Goal: Task Accomplishment & Management: Use online tool/utility

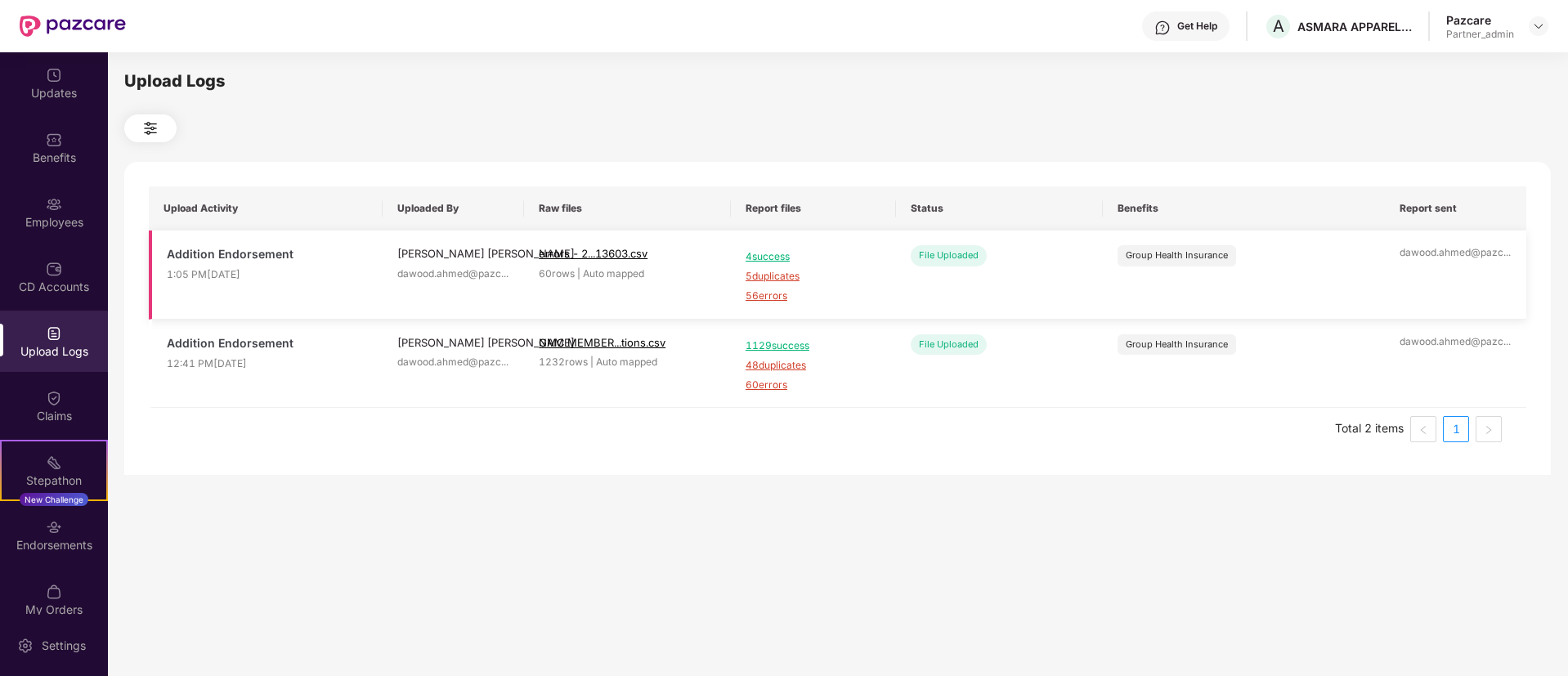
click at [752, 288] on span "56 errors" at bounding box center [813, 296] width 136 height 16
click at [86, 199] on div "Employees" at bounding box center [53, 213] width 108 height 62
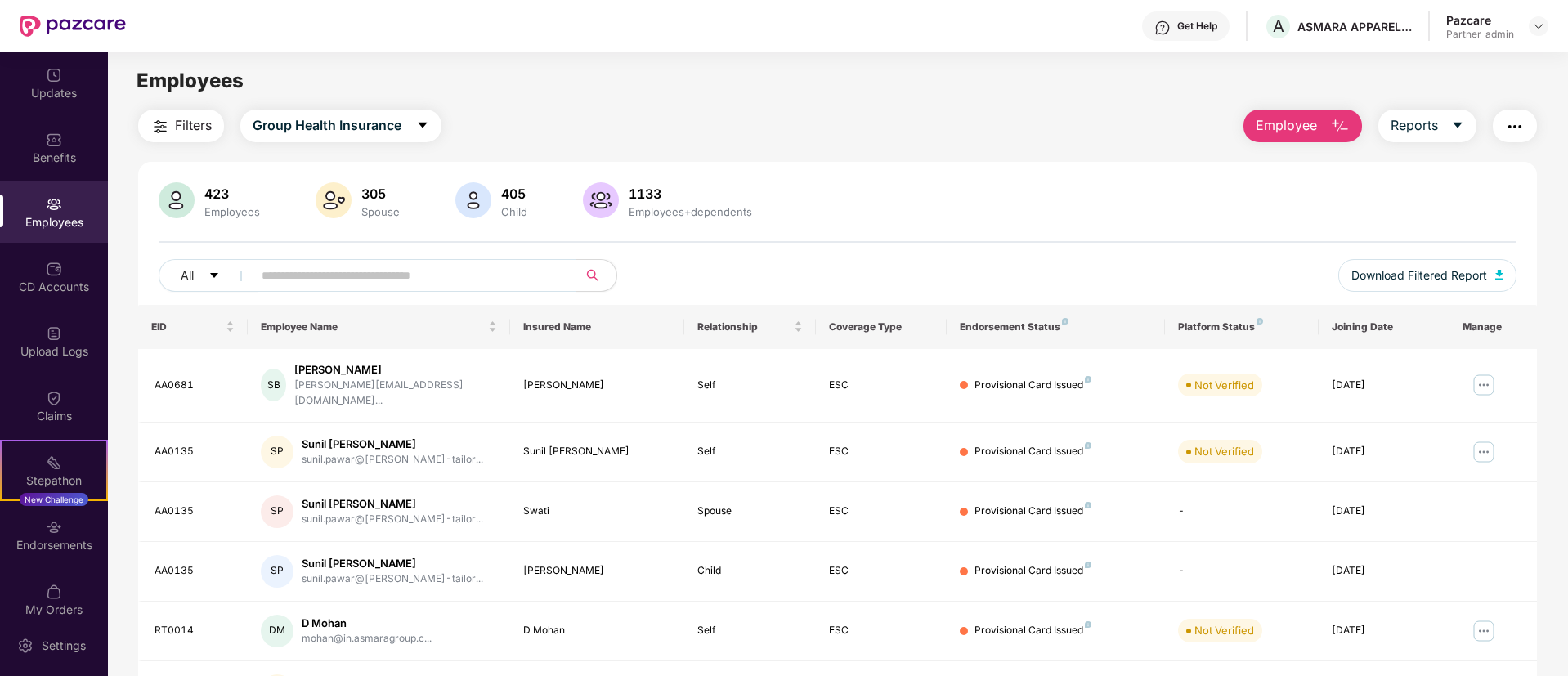
click at [1324, 123] on button "Employee" at bounding box center [1303, 125] width 118 height 33
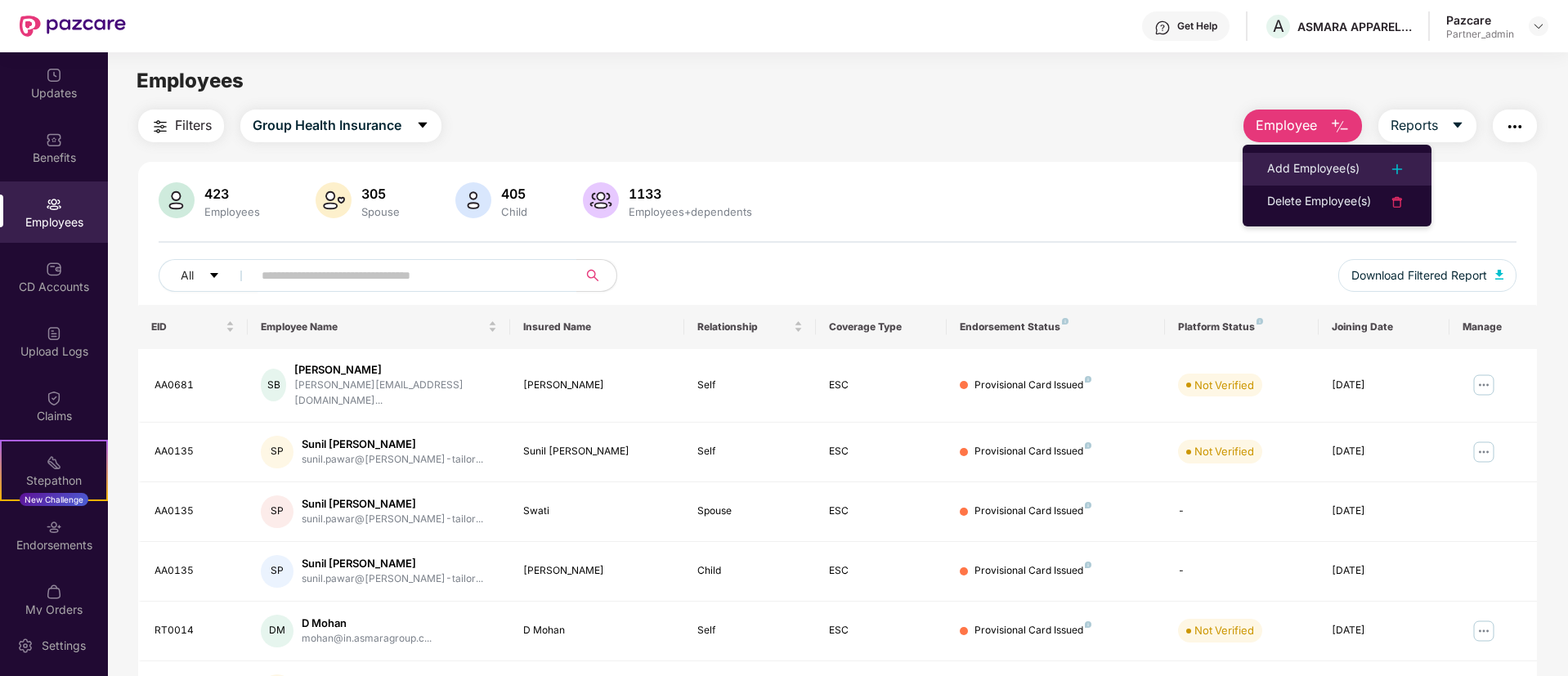
click at [1296, 160] on div "Add Employee(s)" at bounding box center [1314, 169] width 93 height 20
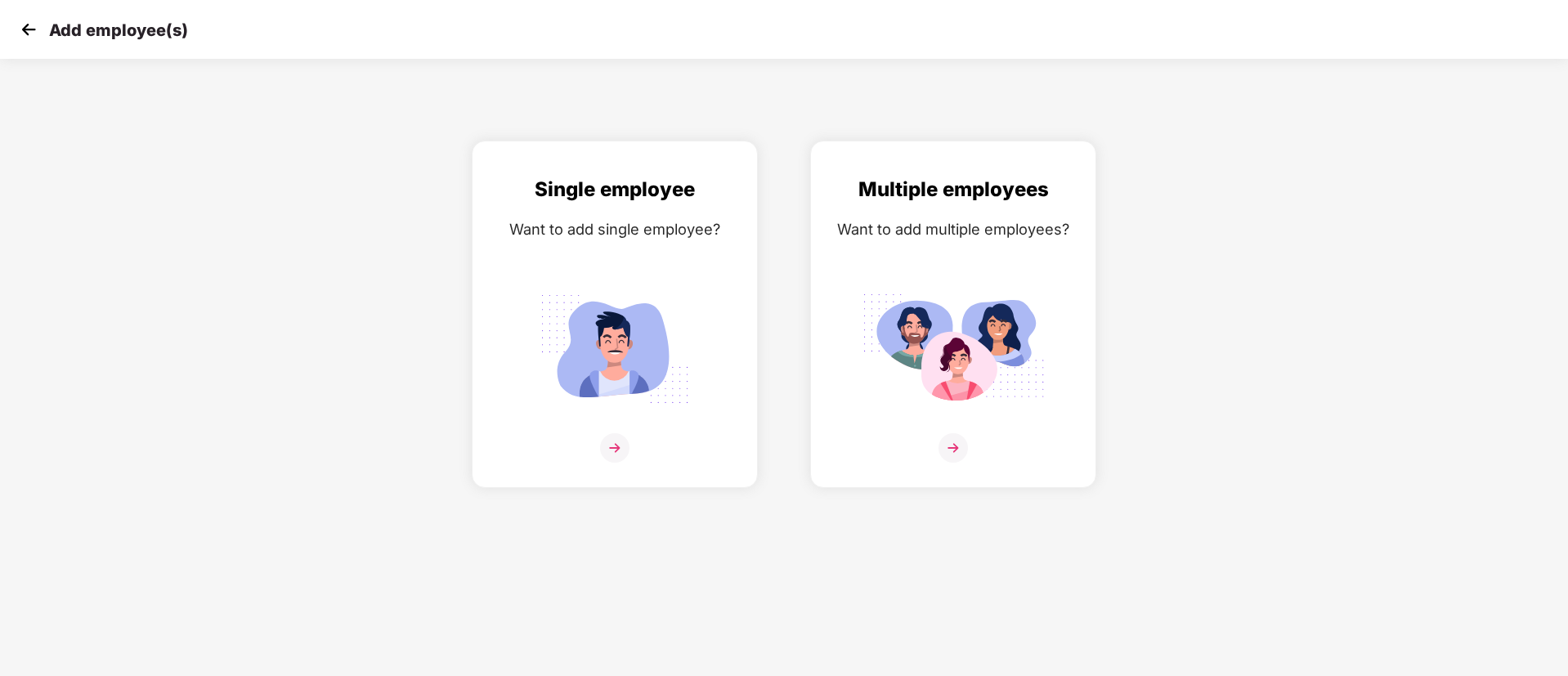
click at [808, 367] on div "Multiple employees Want to add multiple employees?" at bounding box center [953, 314] width 339 height 348
click at [874, 369] on img at bounding box center [953, 348] width 183 height 128
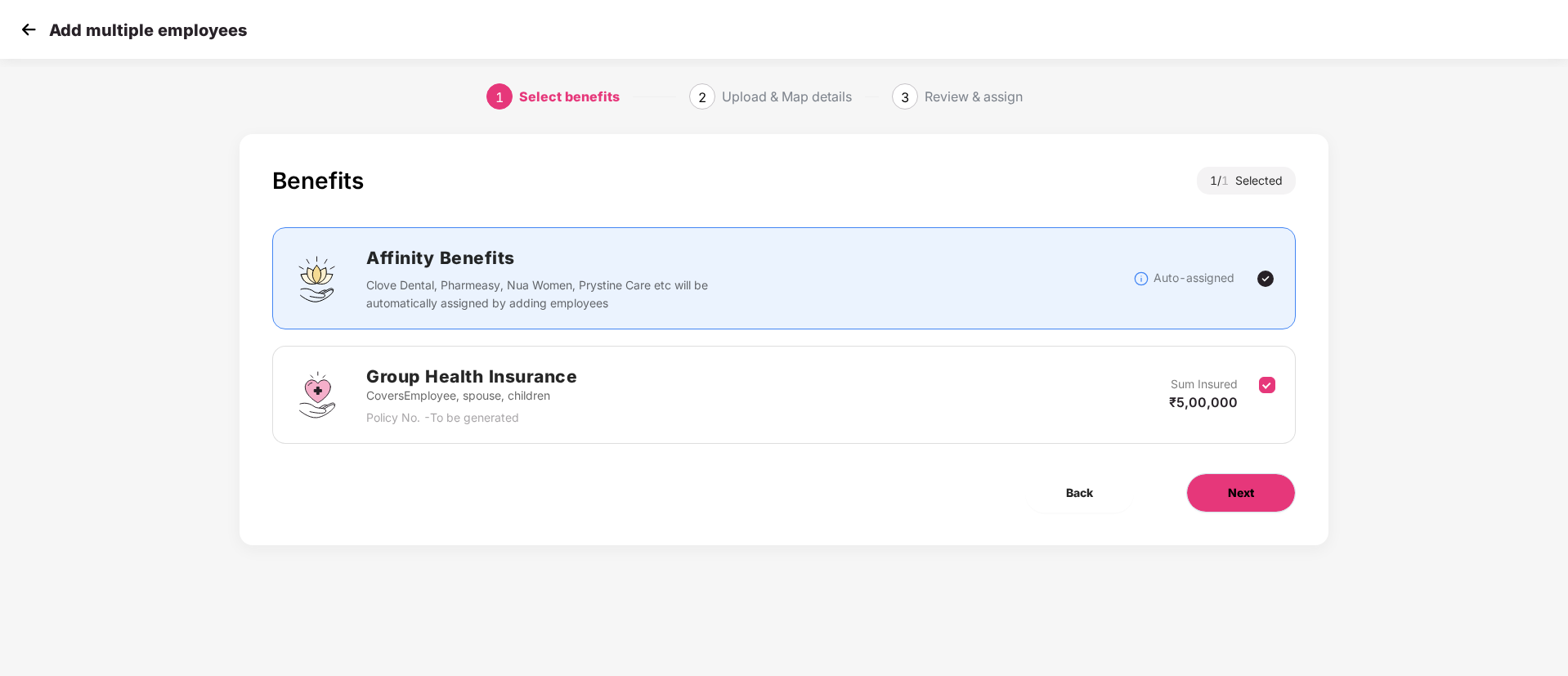
click at [1252, 499] on span "Next" at bounding box center [1240, 493] width 26 height 18
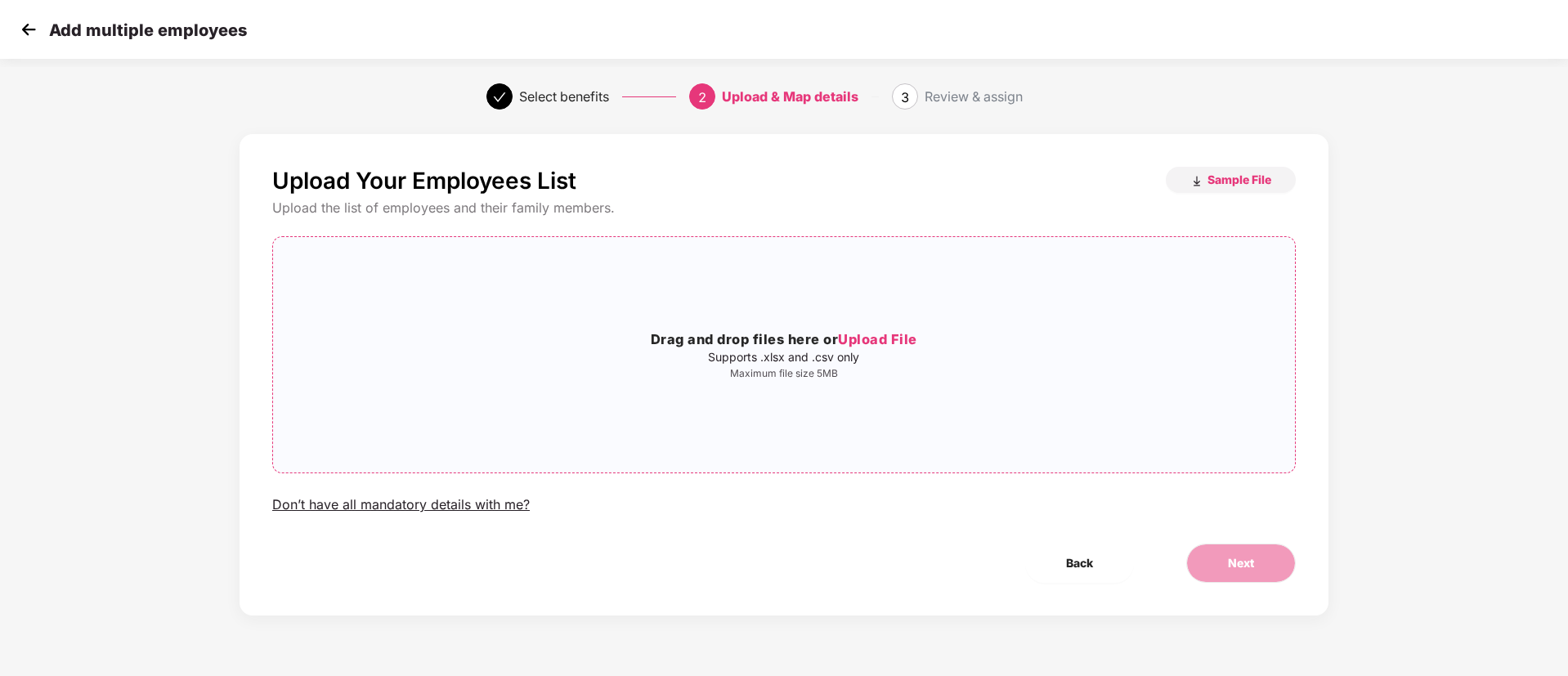
click at [856, 397] on div "Drag and drop files here or Upload File Supports .xlsx and .csv only Maximum fi…" at bounding box center [783, 354] width 1022 height 209
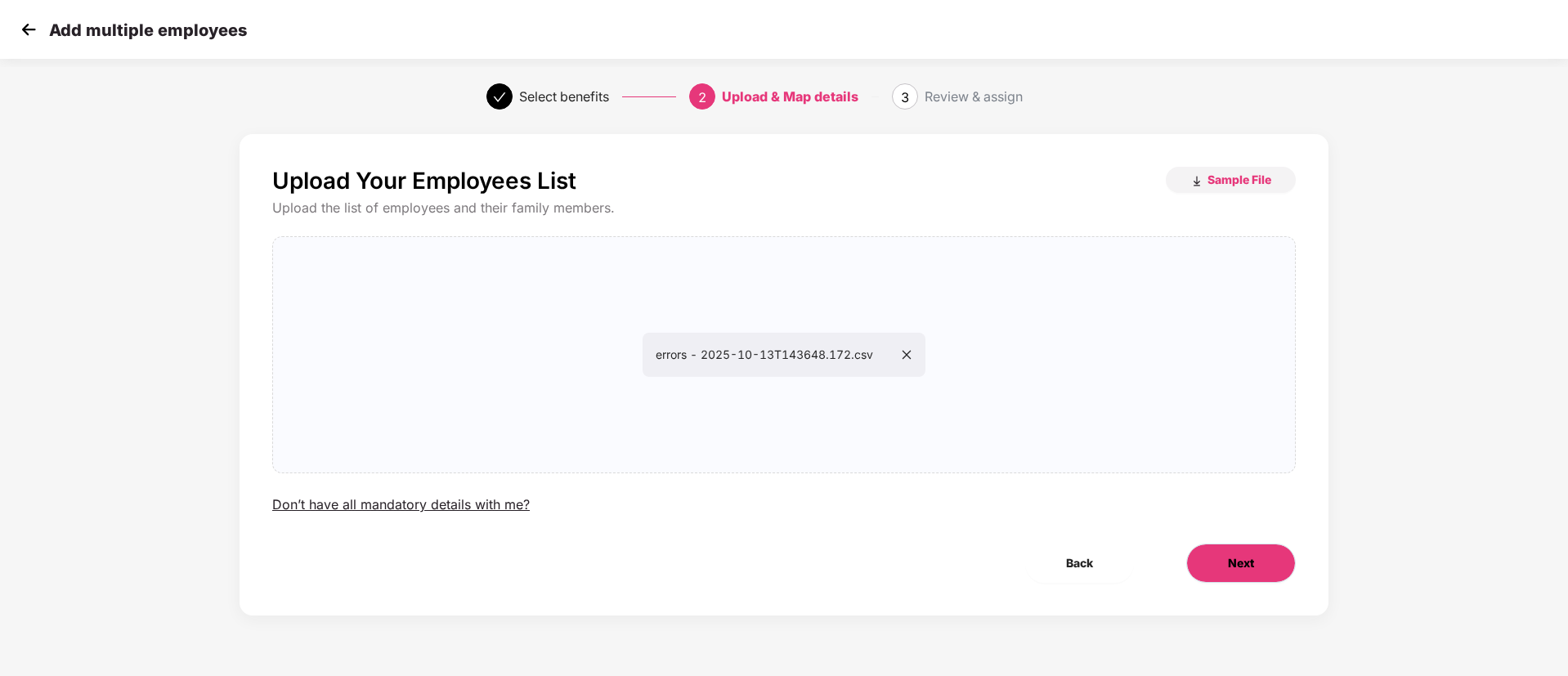
click at [1239, 561] on span "Next" at bounding box center [1240, 563] width 26 height 18
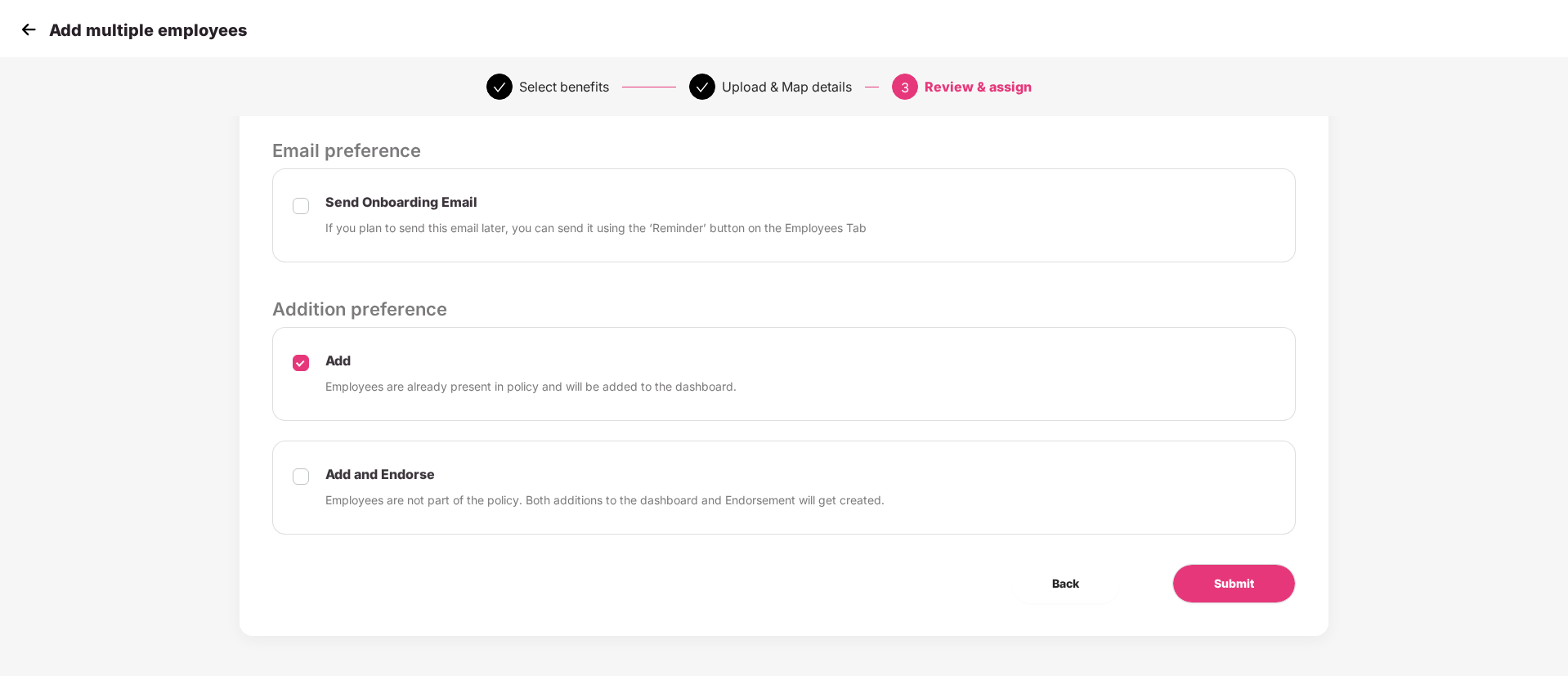
scroll to position [508, 0]
click at [1234, 585] on span "Submit" at bounding box center [1234, 583] width 40 height 18
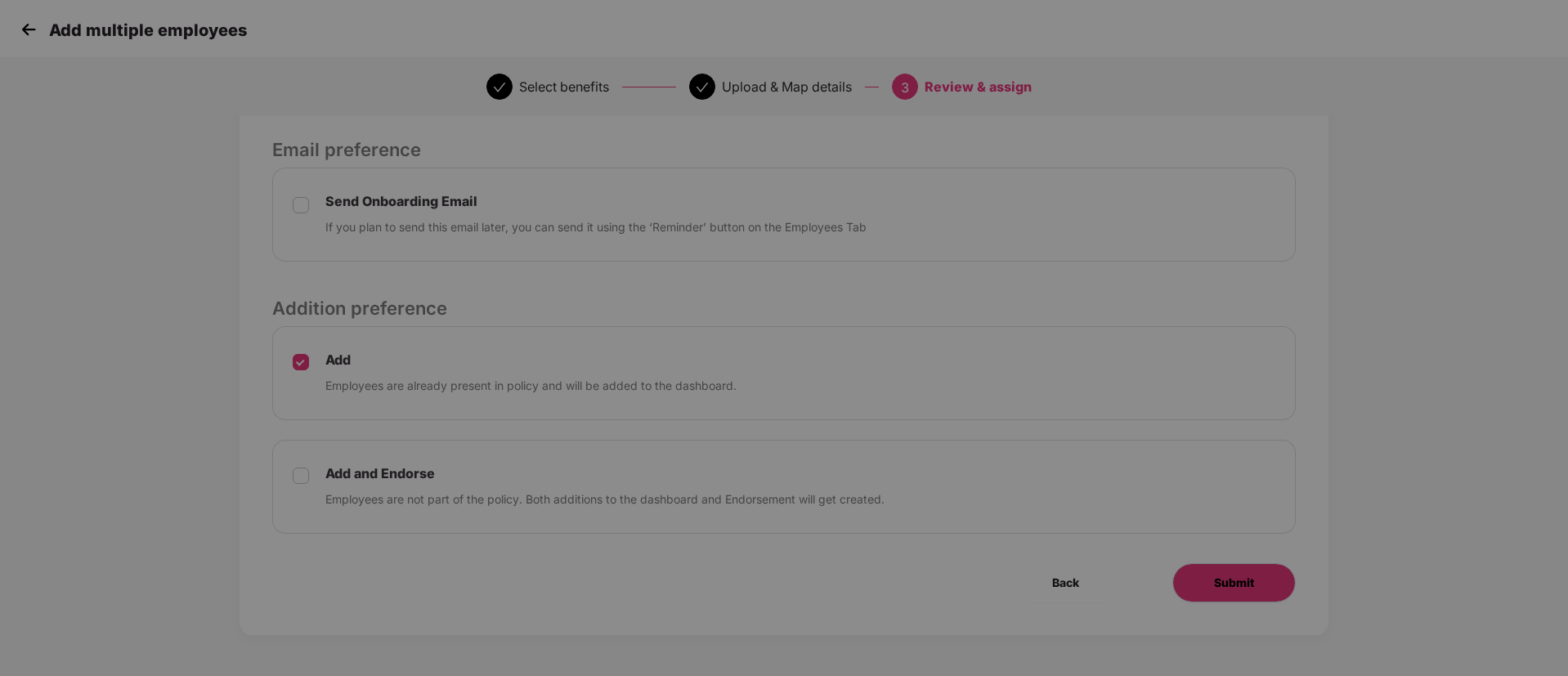
scroll to position [0, 0]
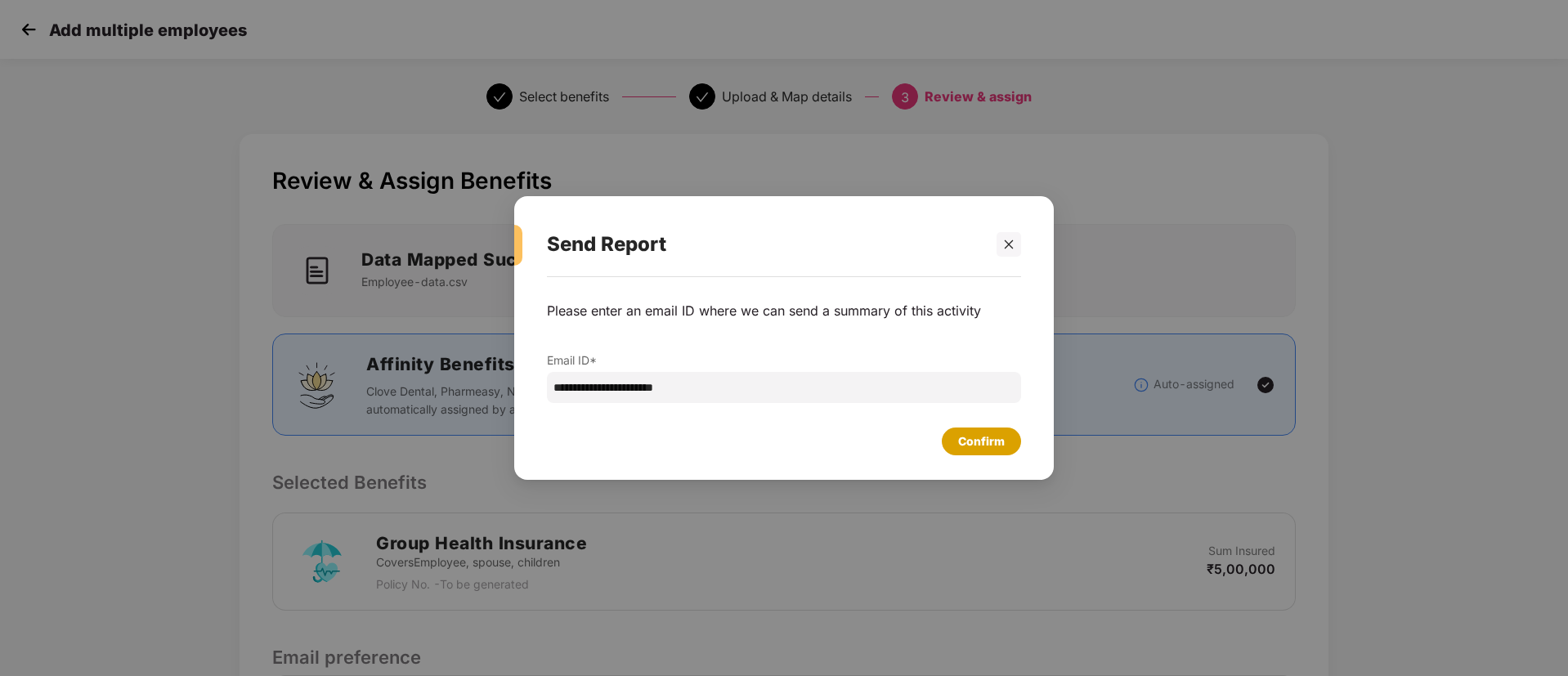
click at [1002, 439] on div "Confirm" at bounding box center [982, 442] width 47 height 18
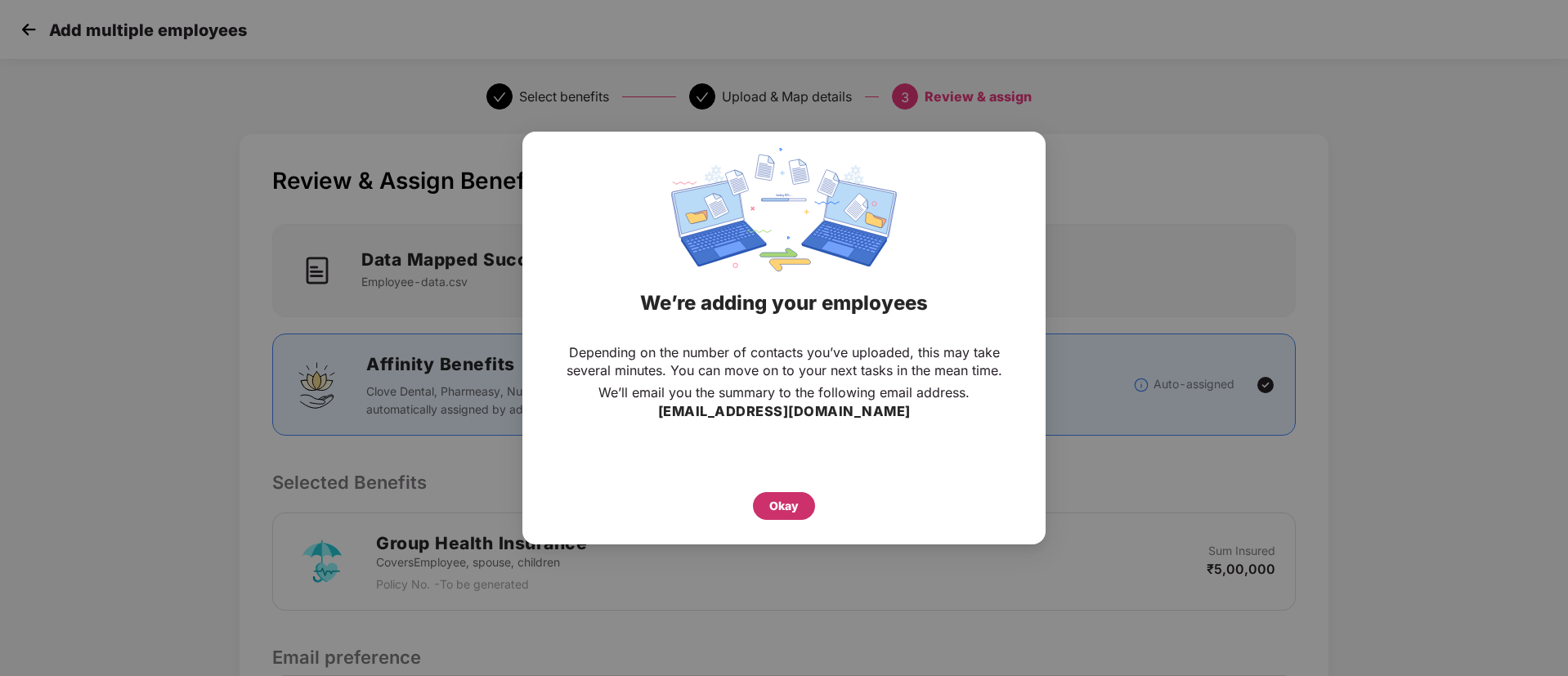
click at [789, 514] on div "Okay" at bounding box center [784, 506] width 29 height 18
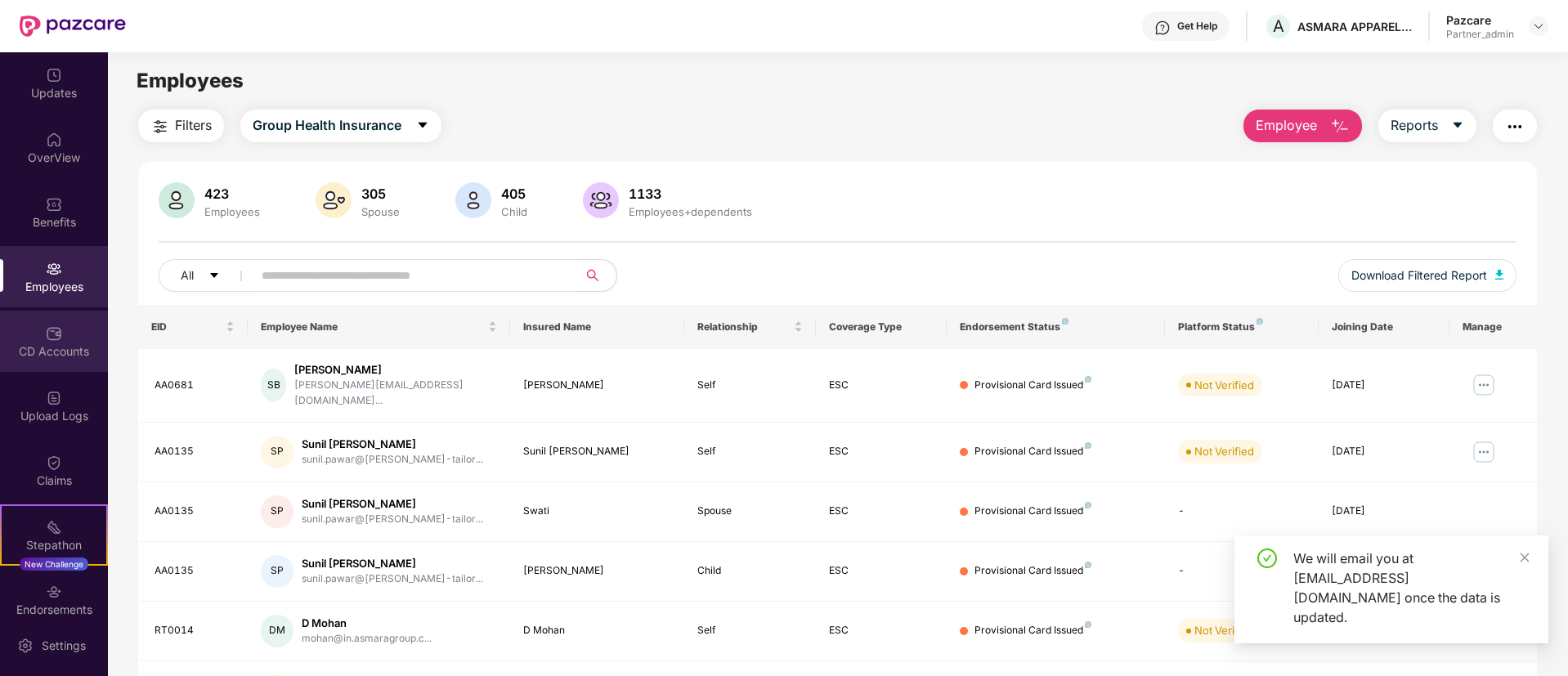
click at [30, 344] on div "CD Accounts" at bounding box center [53, 352] width 108 height 17
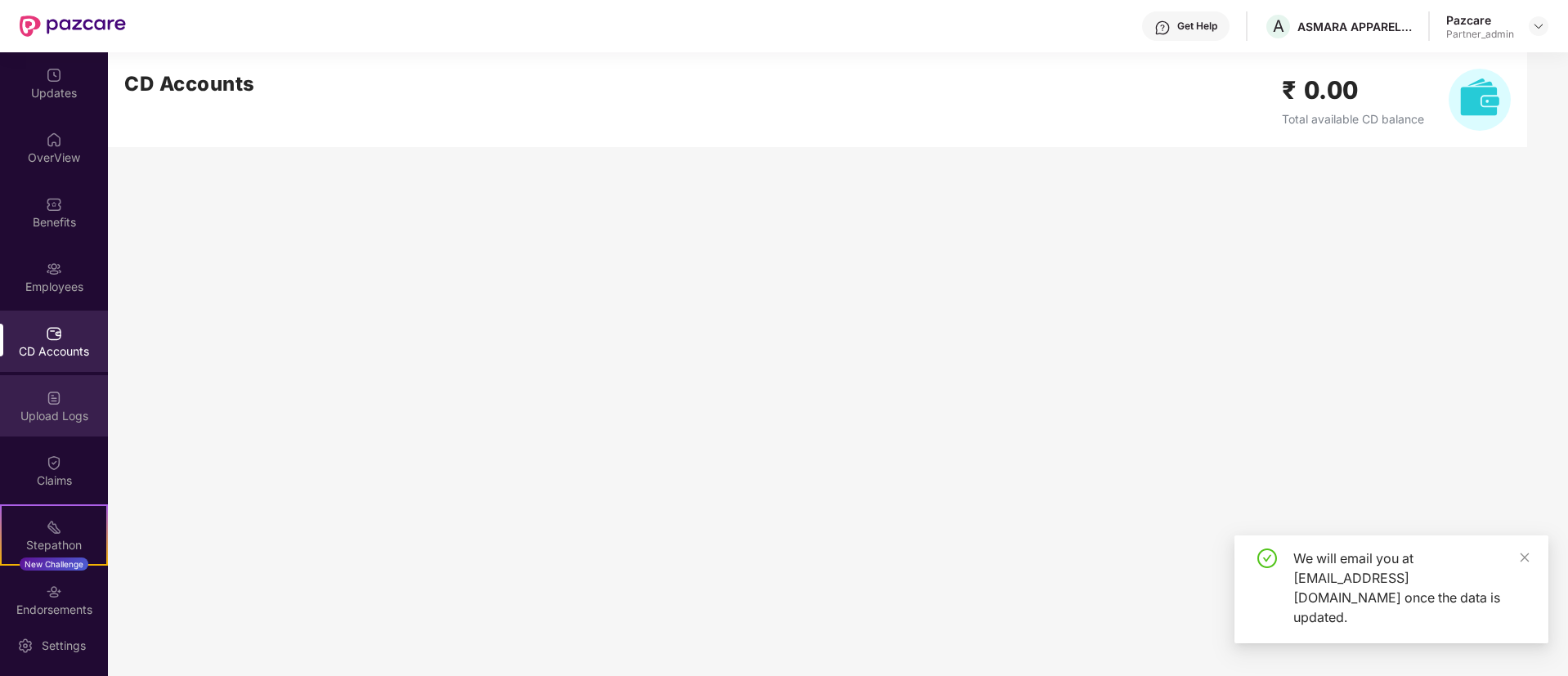
click at [39, 434] on div "Upload Logs" at bounding box center [53, 406] width 108 height 62
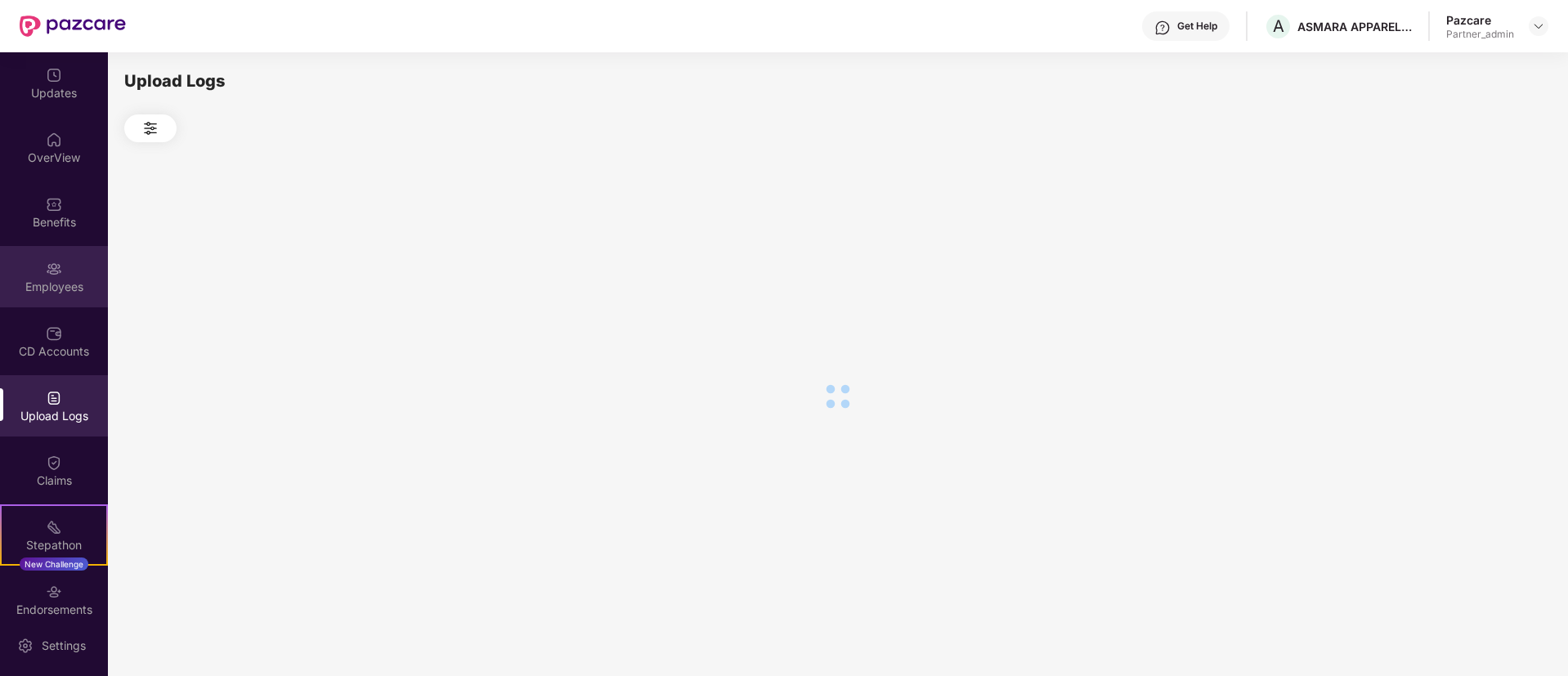
click at [59, 273] on img at bounding box center [54, 269] width 17 height 17
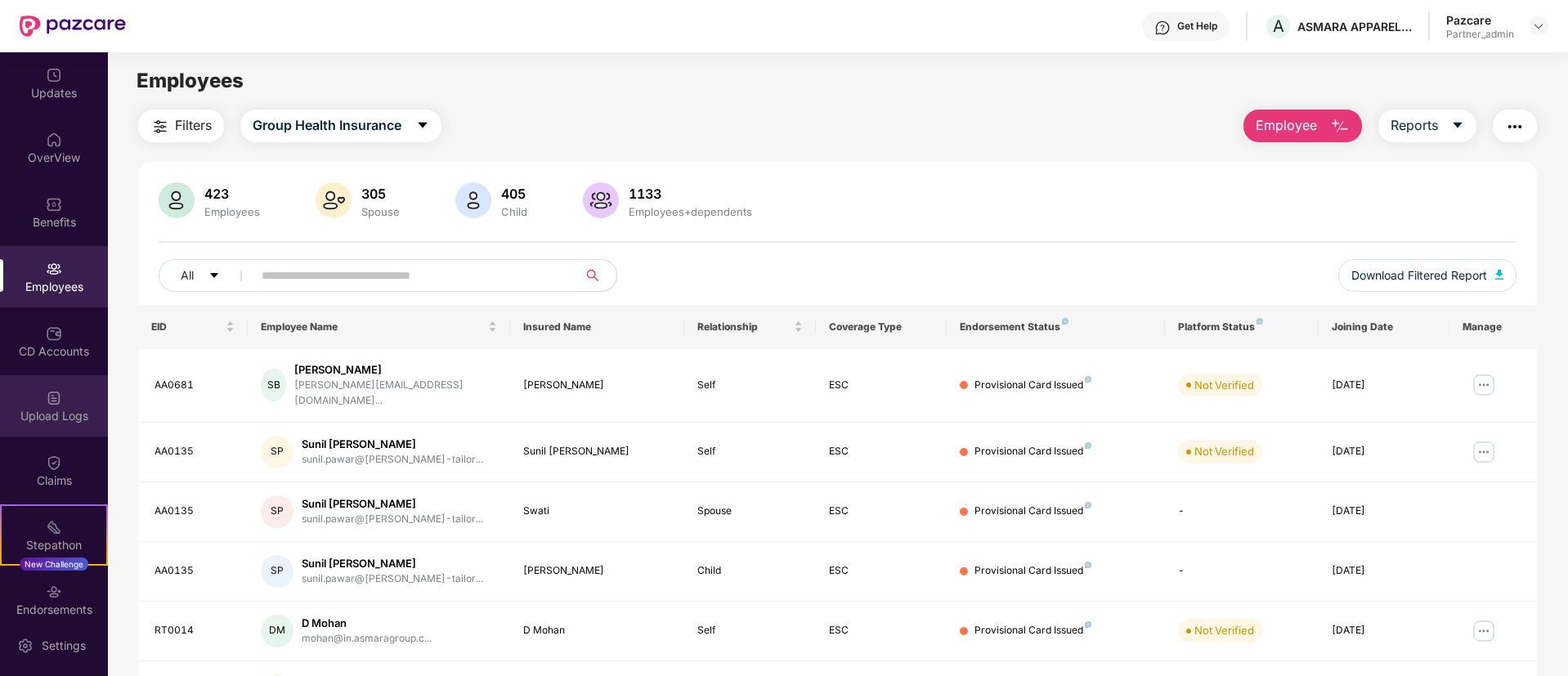
click at [83, 409] on div "Upload Logs" at bounding box center [53, 416] width 108 height 17
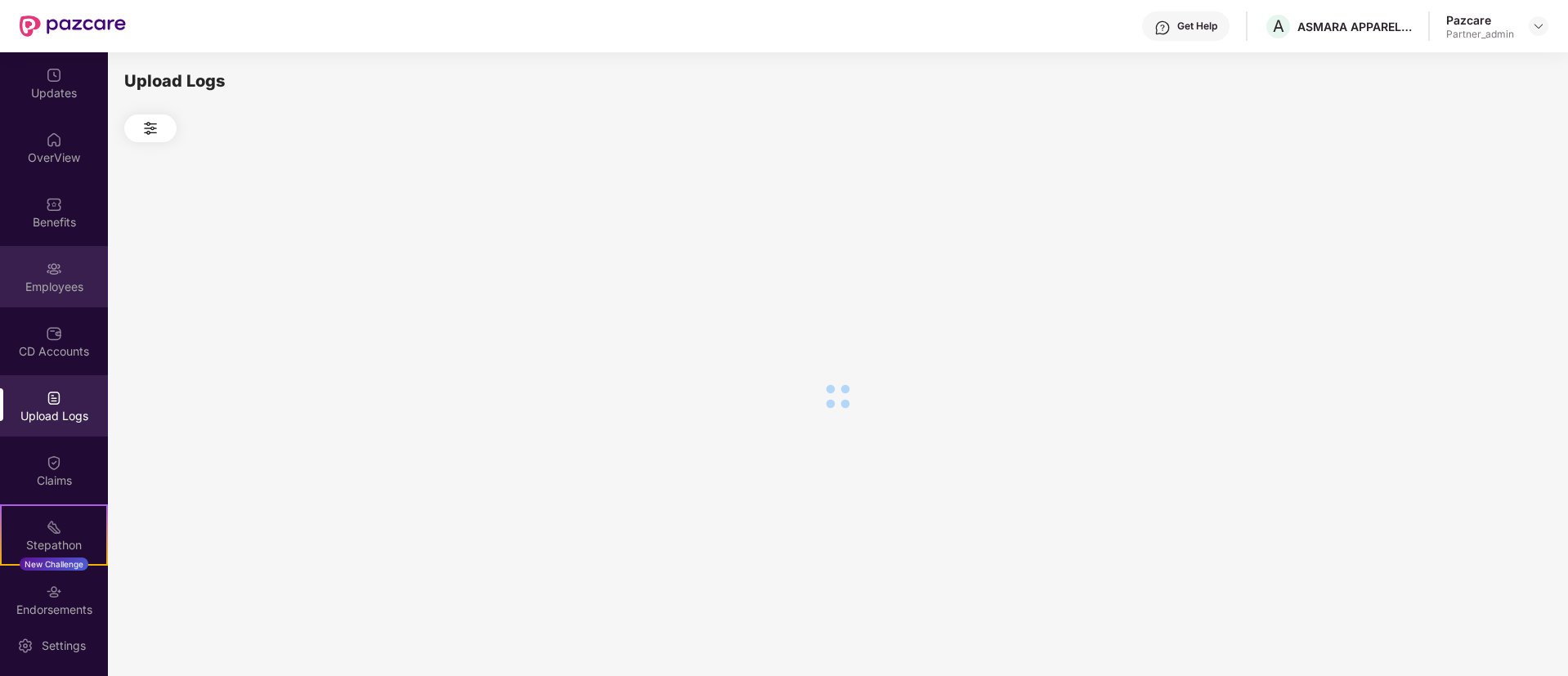
click at [63, 249] on div "Employees" at bounding box center [53, 277] width 108 height 62
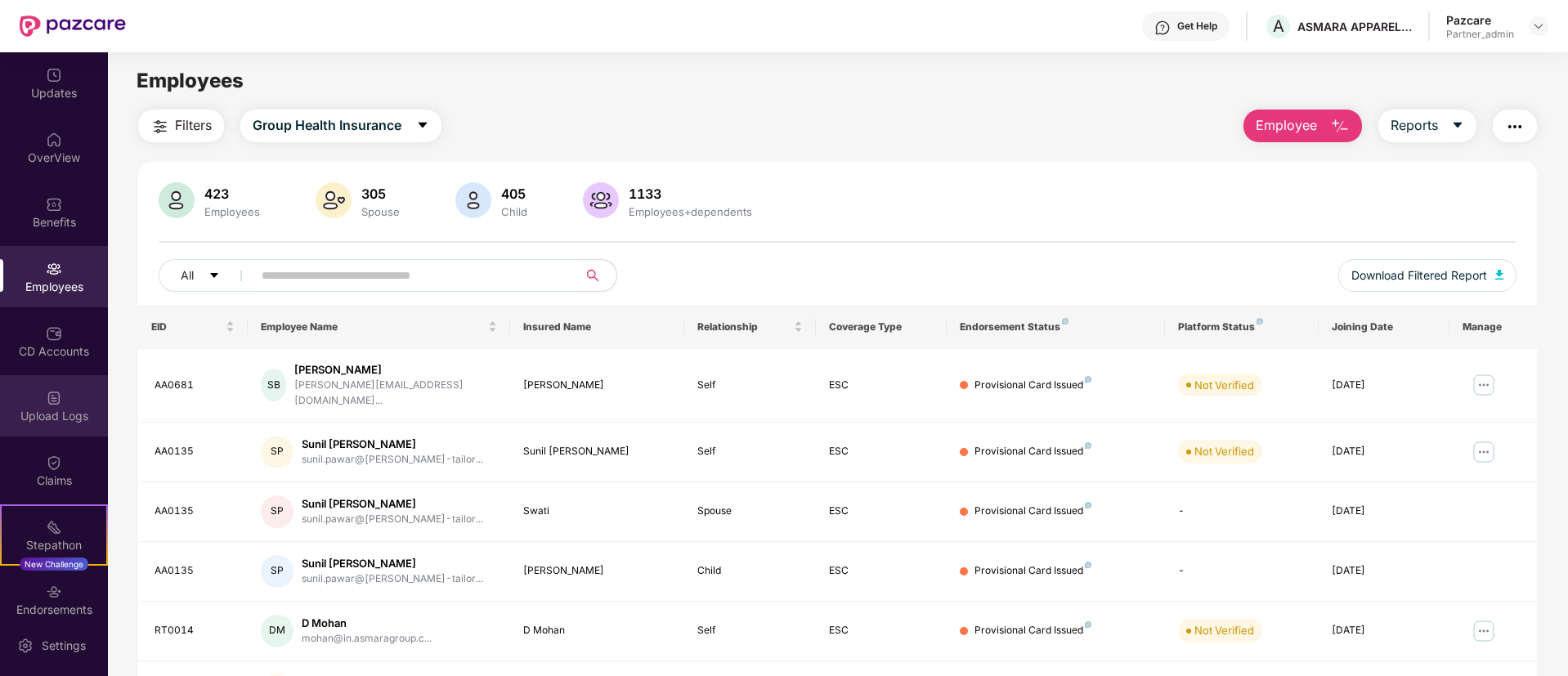
click at [94, 409] on div "Upload Logs" at bounding box center [53, 416] width 108 height 17
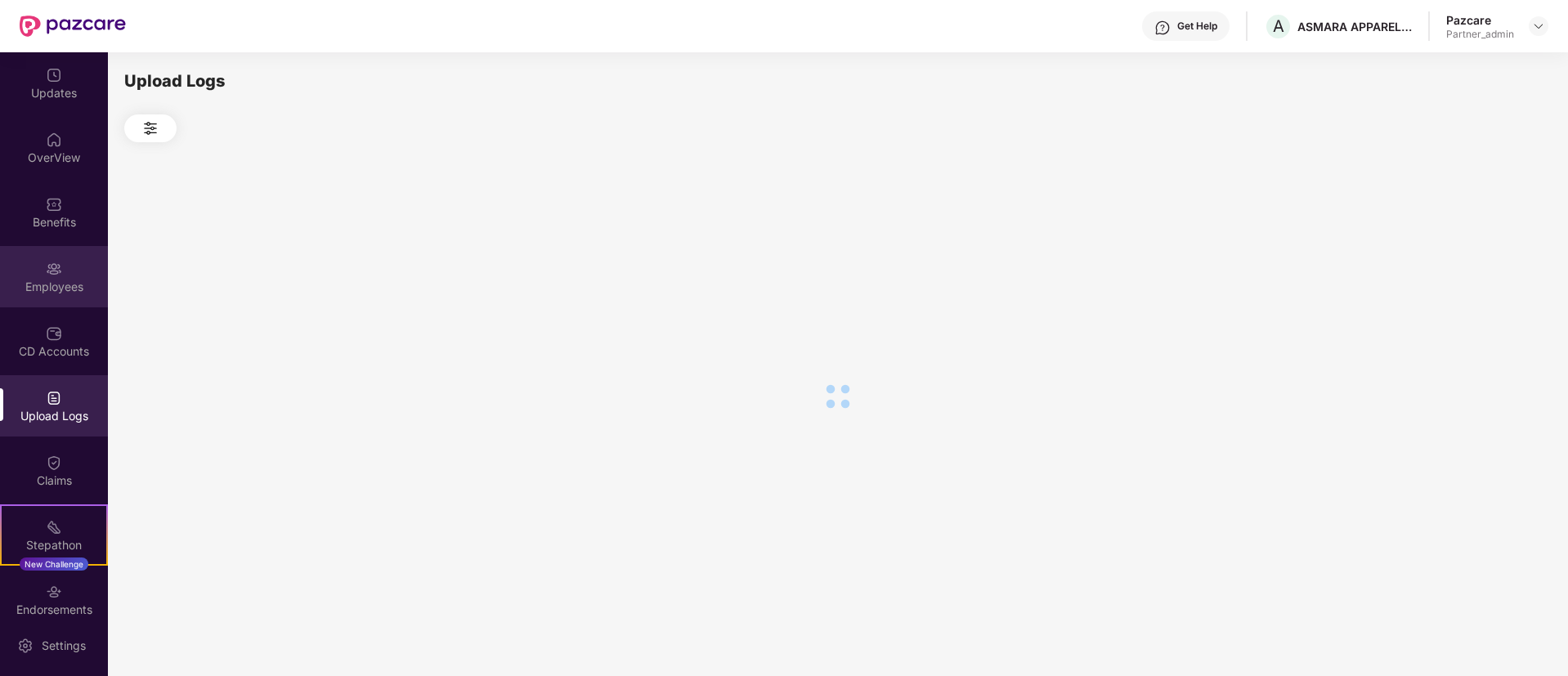
click at [62, 274] on div "Employees" at bounding box center [53, 277] width 108 height 62
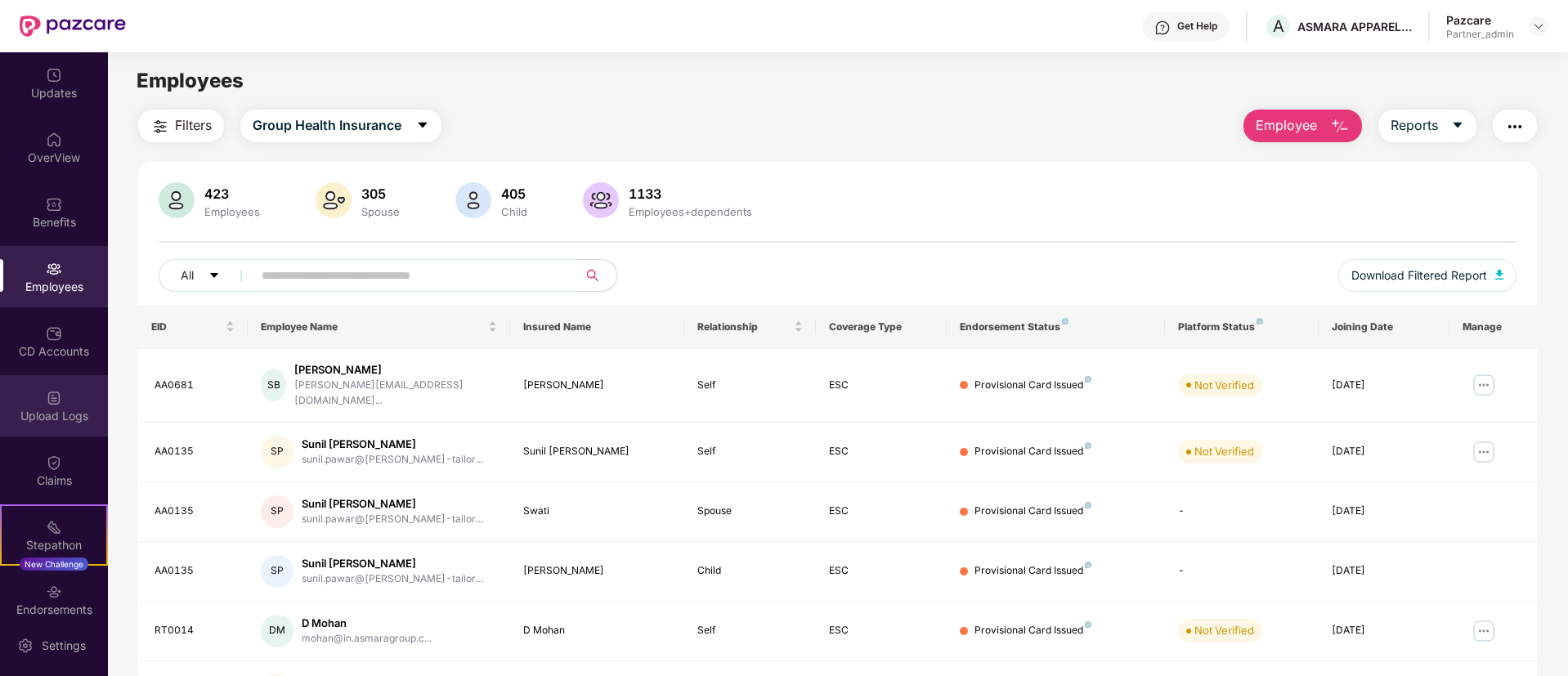
click at [70, 394] on div "Upload Logs" at bounding box center [53, 406] width 108 height 62
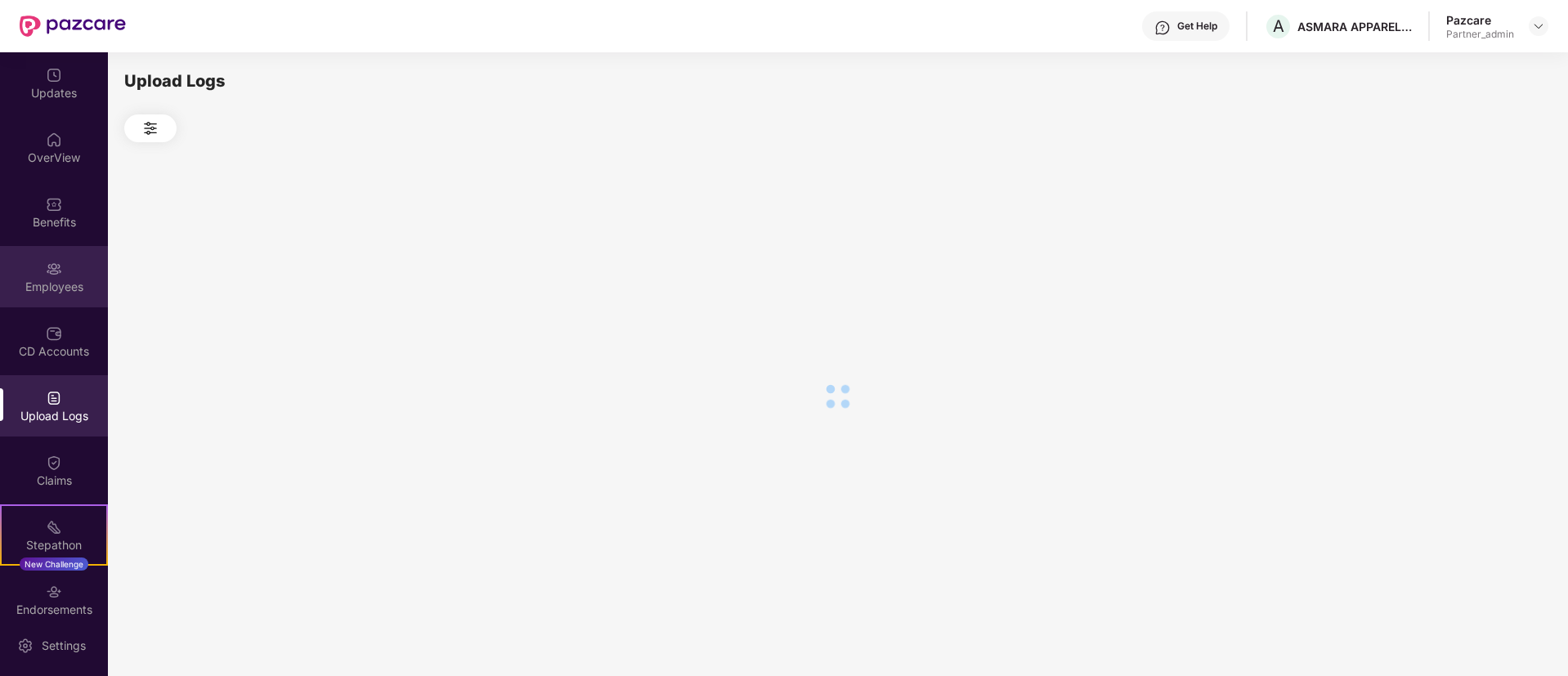
click at [52, 286] on div "Employees" at bounding box center [53, 287] width 108 height 17
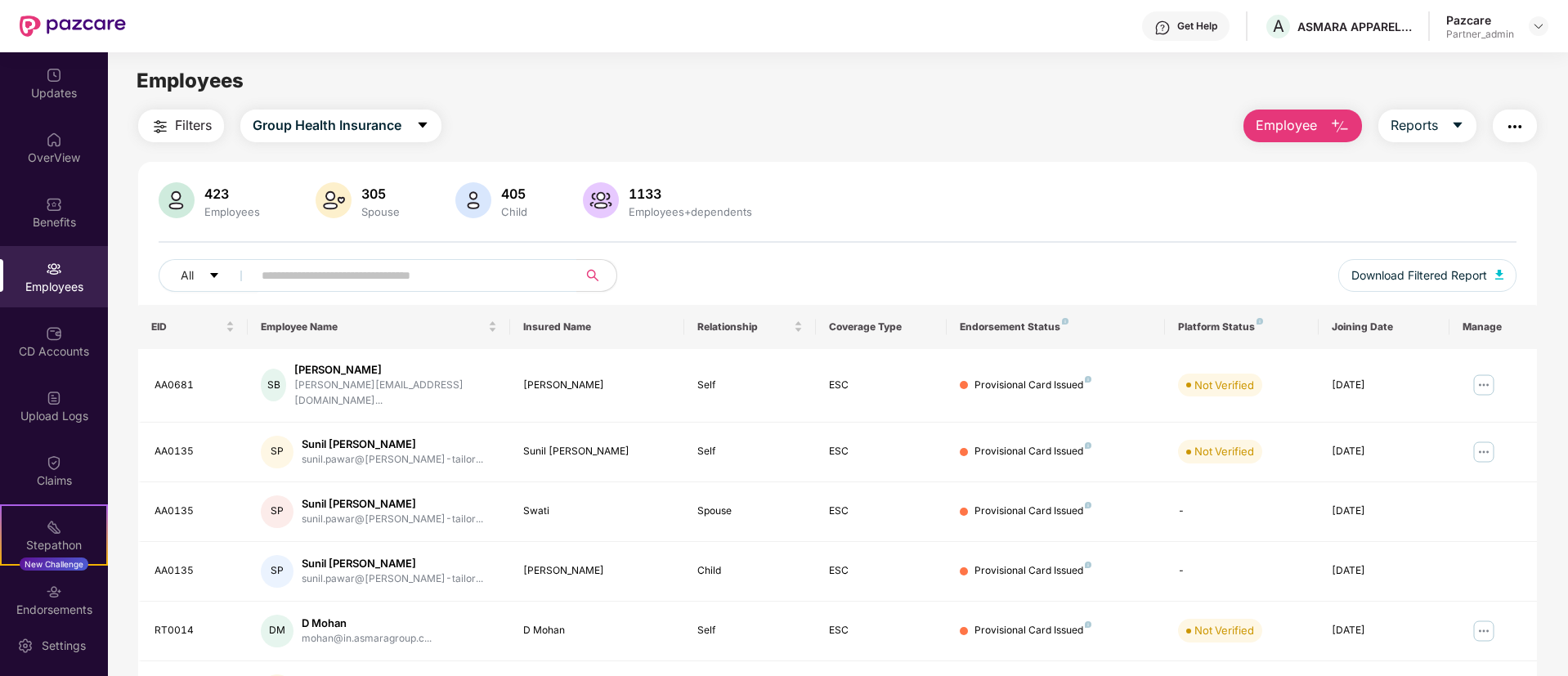
click at [49, 373] on div "Updates OverView Benefits Employees CD Accounts Upload Logs Claims Stepathon Ne…" at bounding box center [53, 333] width 108 height 562
click at [58, 375] on div "Upload Logs" at bounding box center [53, 406] width 108 height 62
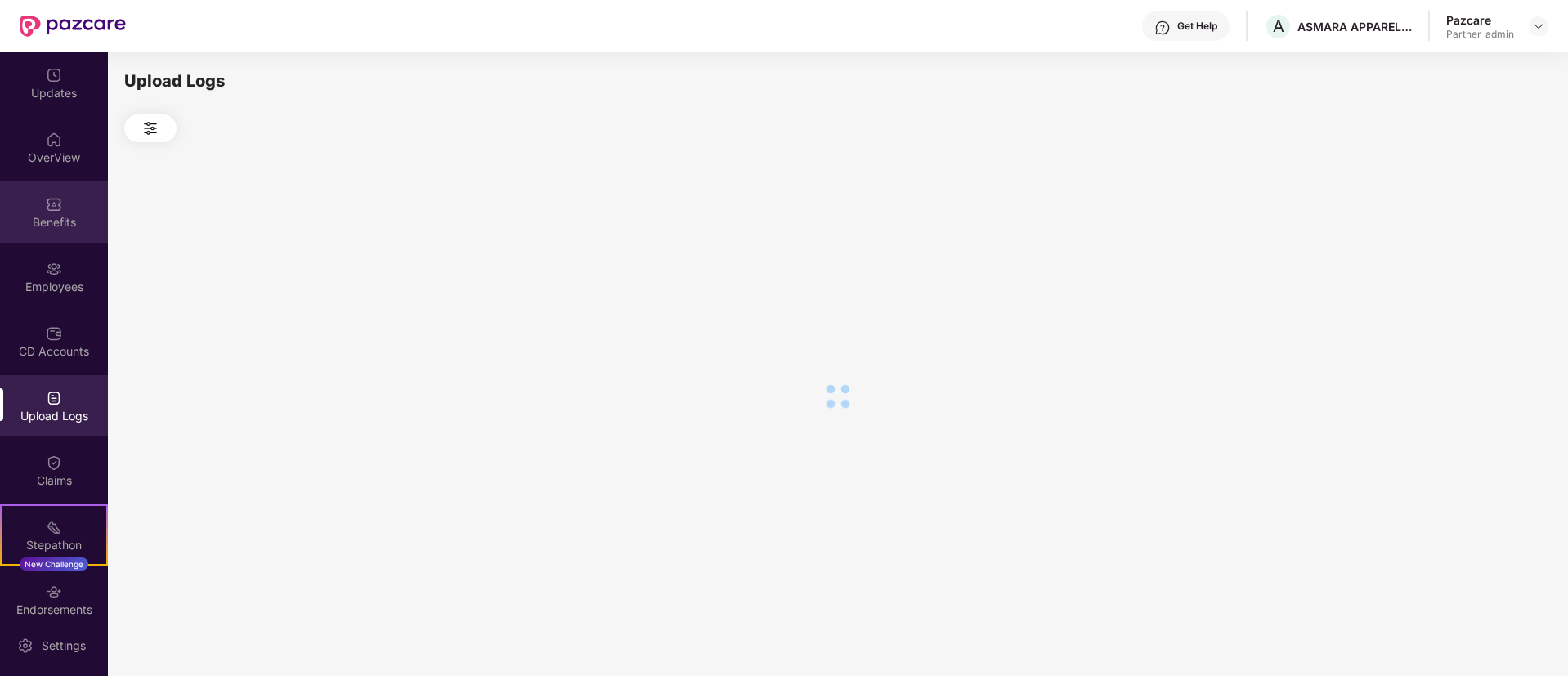
click at [55, 235] on div "Benefits" at bounding box center [53, 213] width 108 height 62
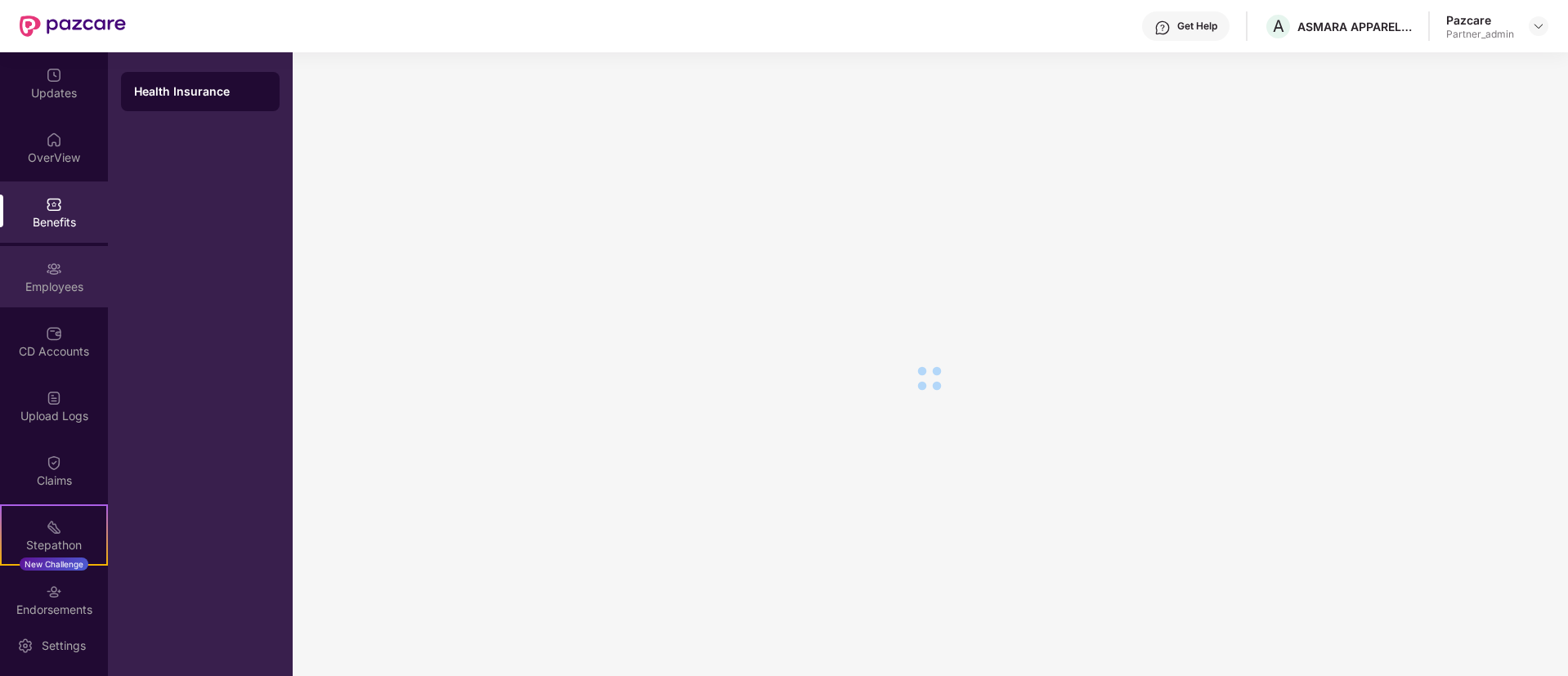
click at [60, 268] on div "Employees" at bounding box center [53, 277] width 108 height 62
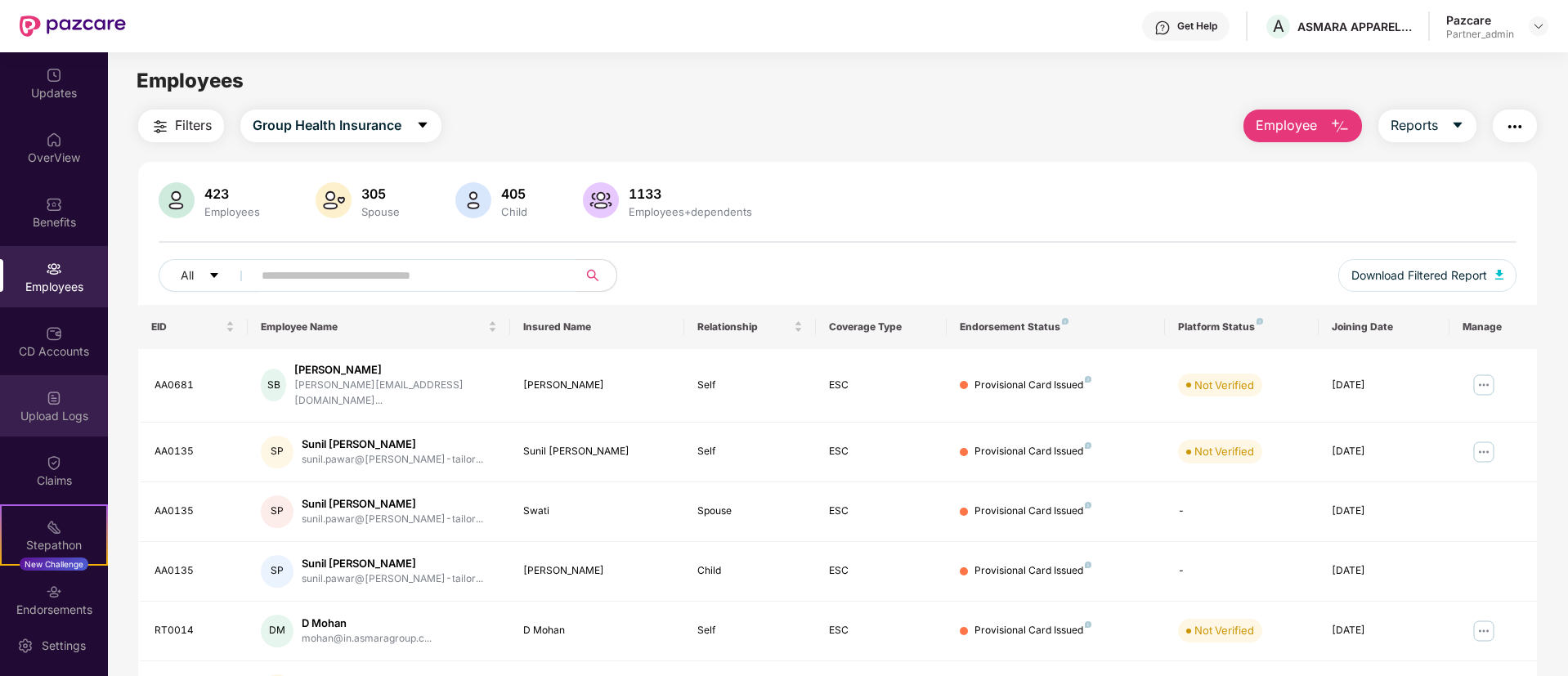
click at [54, 376] on div "Upload Logs" at bounding box center [53, 406] width 108 height 62
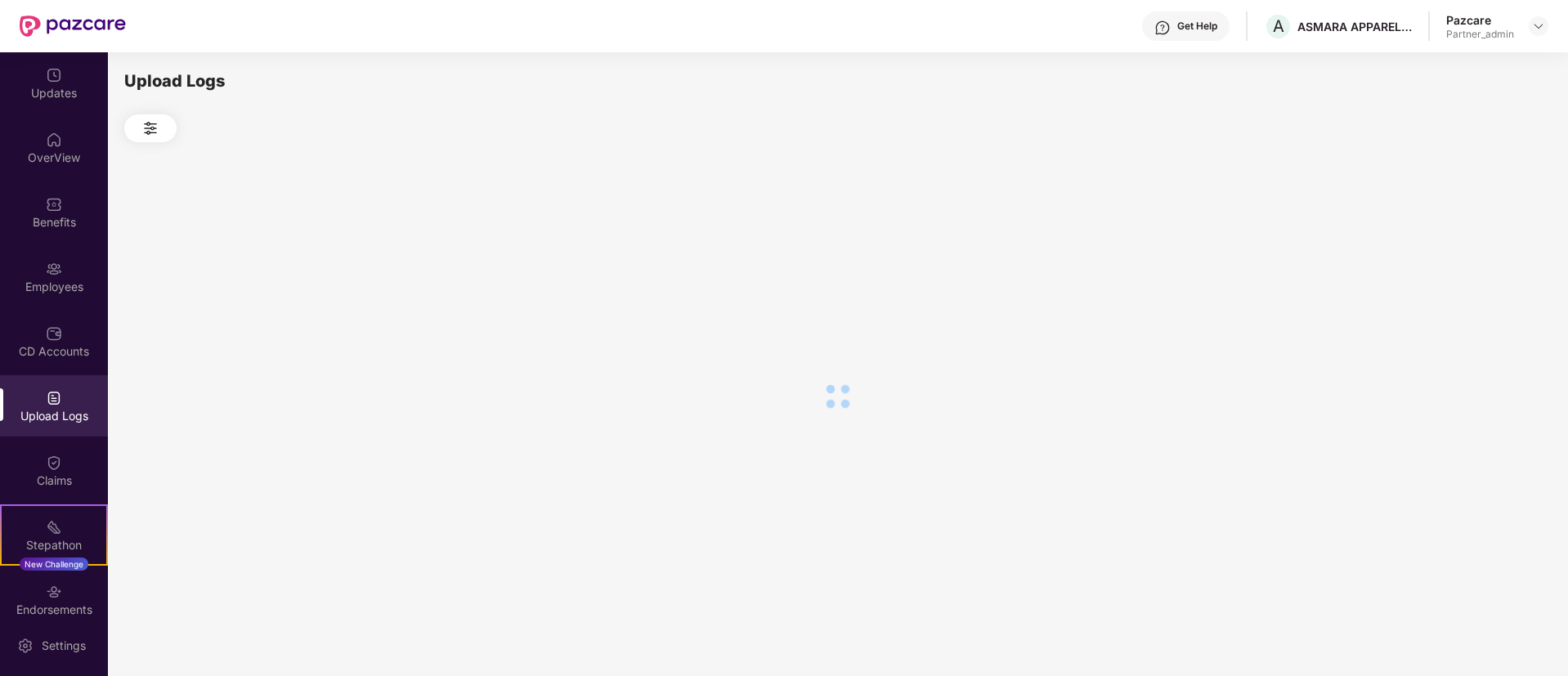
drag, startPoint x: 54, startPoint y: 376, endPoint x: 69, endPoint y: 249, distance: 127.9
click at [69, 249] on div "Employees" at bounding box center [53, 277] width 108 height 62
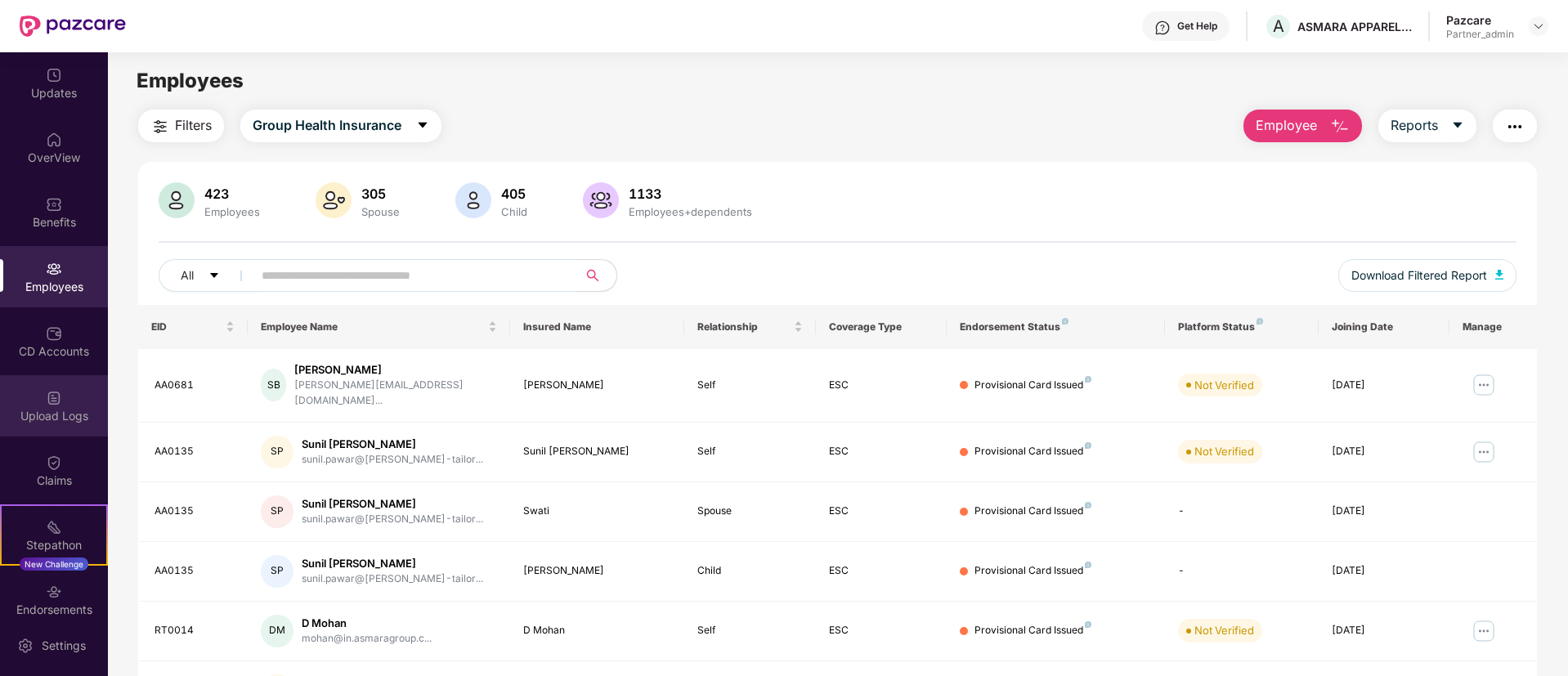
click at [62, 390] on div "Upload Logs" at bounding box center [53, 406] width 108 height 62
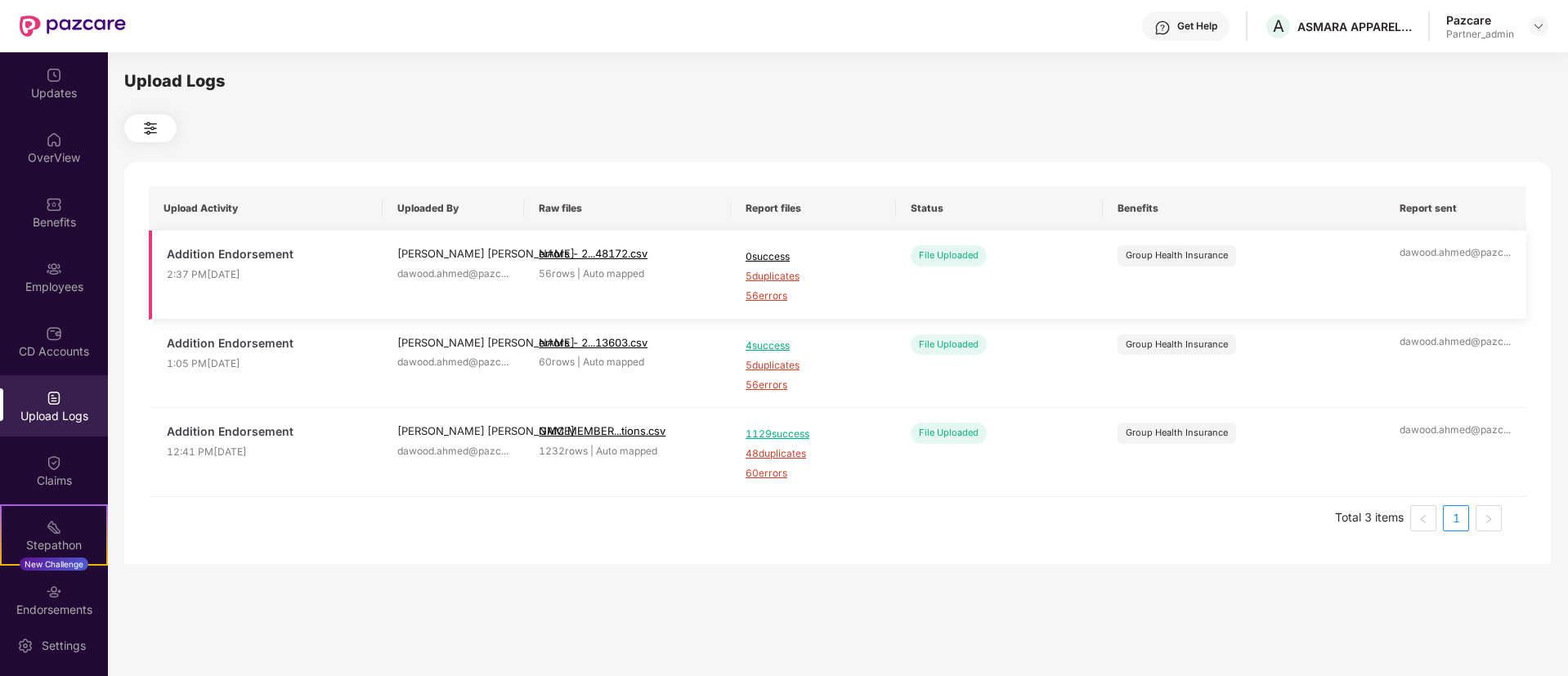
click at [765, 295] on span "56 errors" at bounding box center [813, 296] width 136 height 16
click at [758, 392] on span "56 errors" at bounding box center [813, 385] width 136 height 16
click at [7, 206] on div "Benefits" at bounding box center [53, 213] width 108 height 62
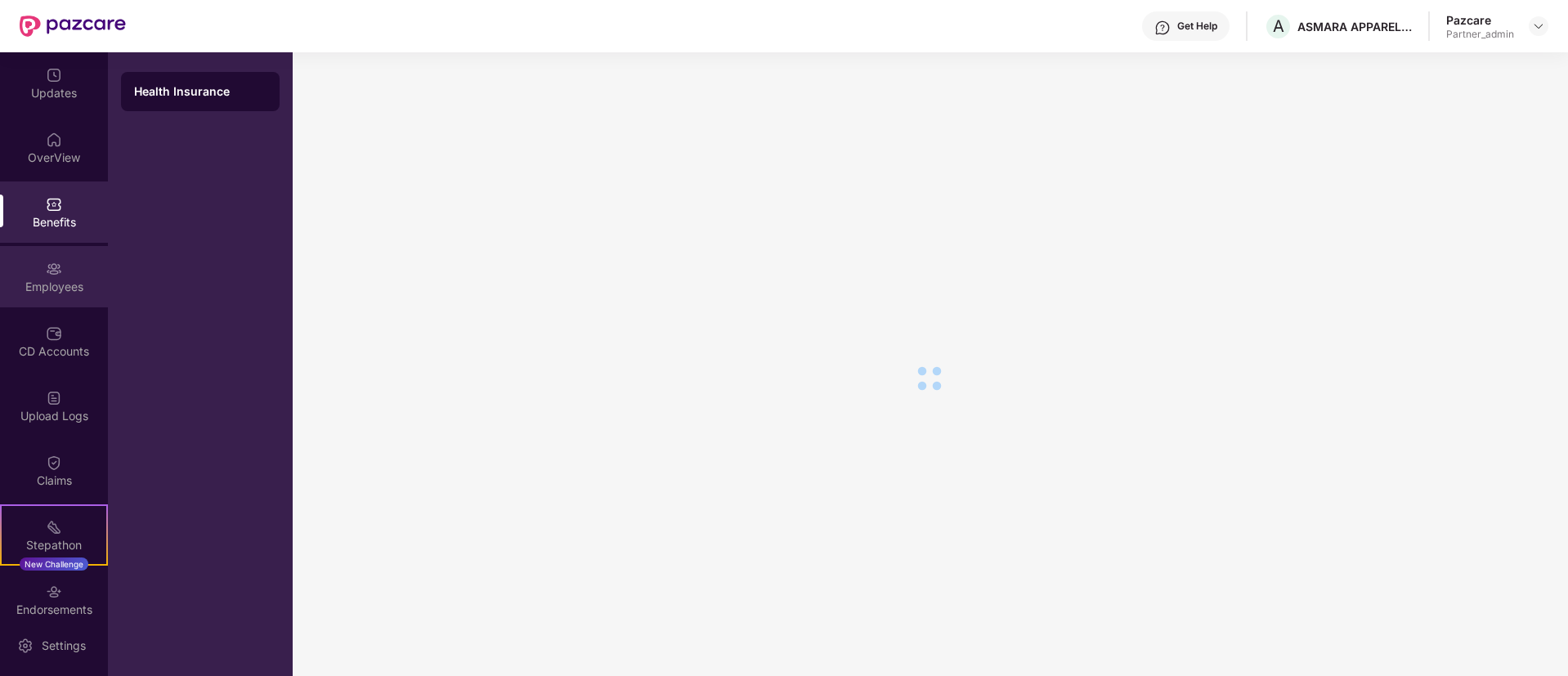
click at [54, 278] on div "Employees" at bounding box center [53, 287] width 108 height 17
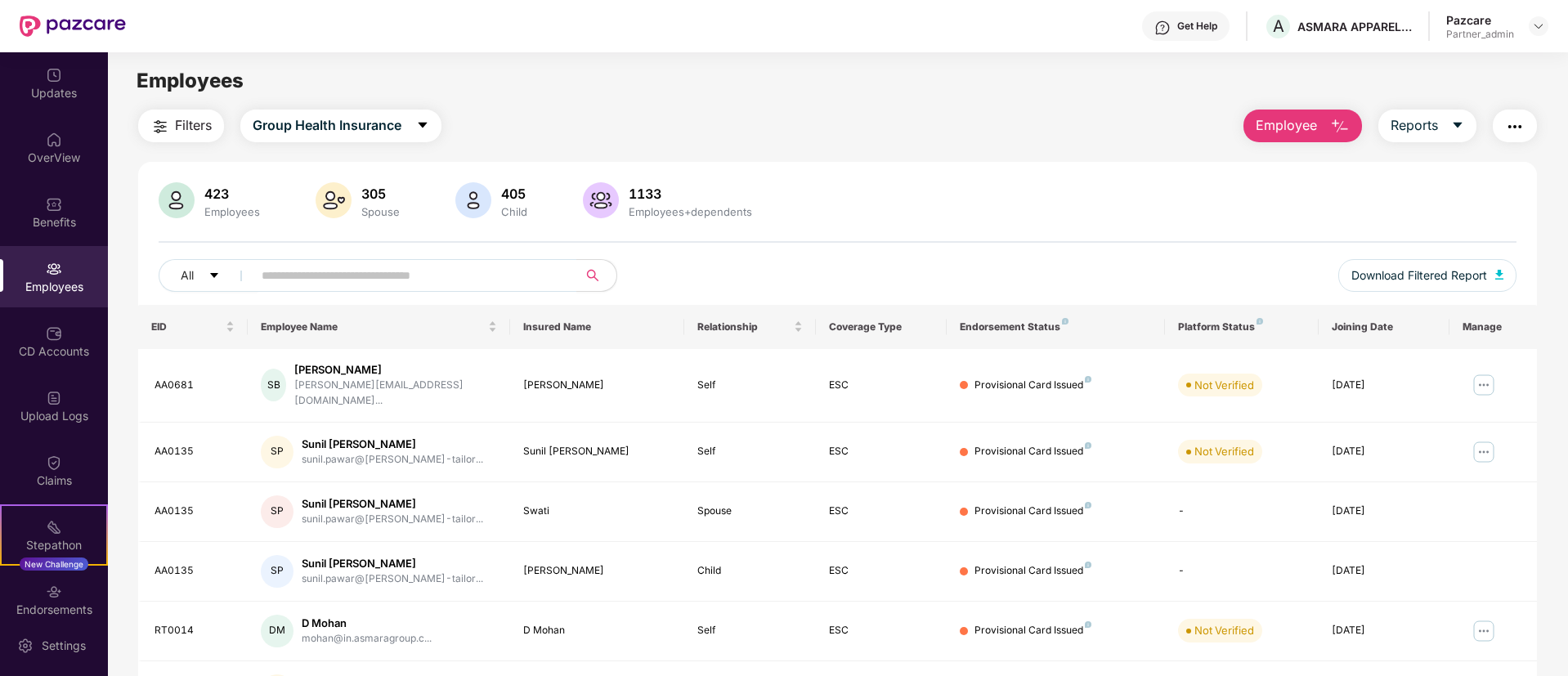
click at [1316, 118] on button "Employee" at bounding box center [1303, 125] width 118 height 33
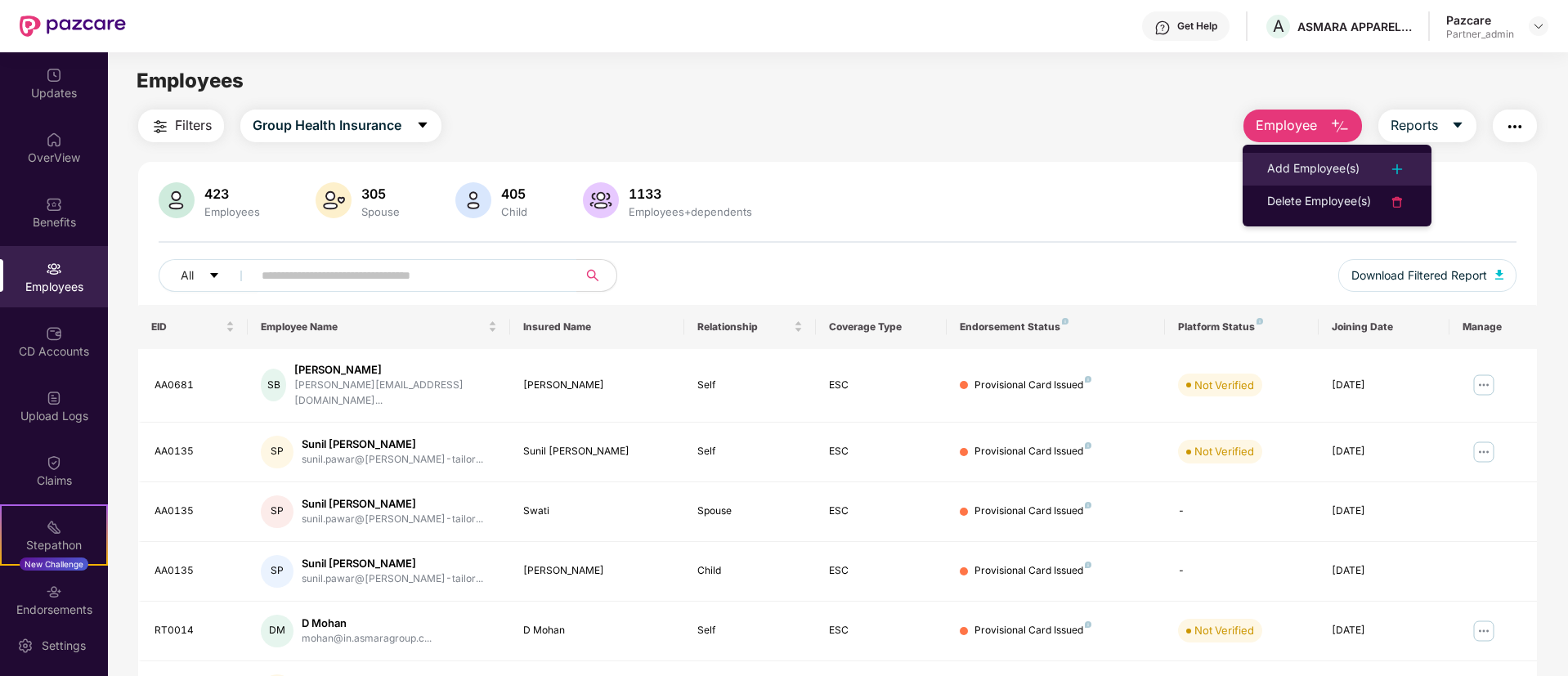
click at [1294, 158] on li "Add Employee(s)" at bounding box center [1337, 168] width 188 height 33
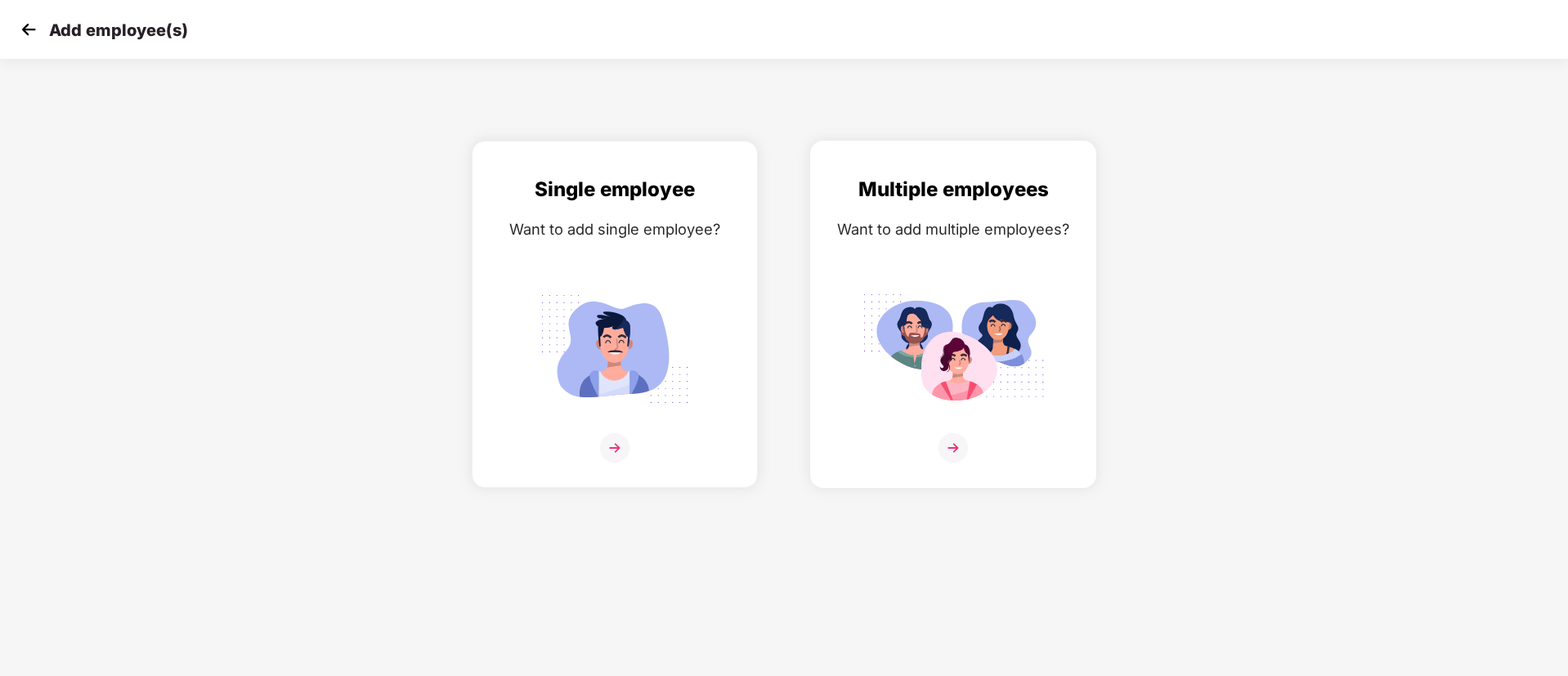
click at [888, 364] on img at bounding box center [953, 348] width 183 height 128
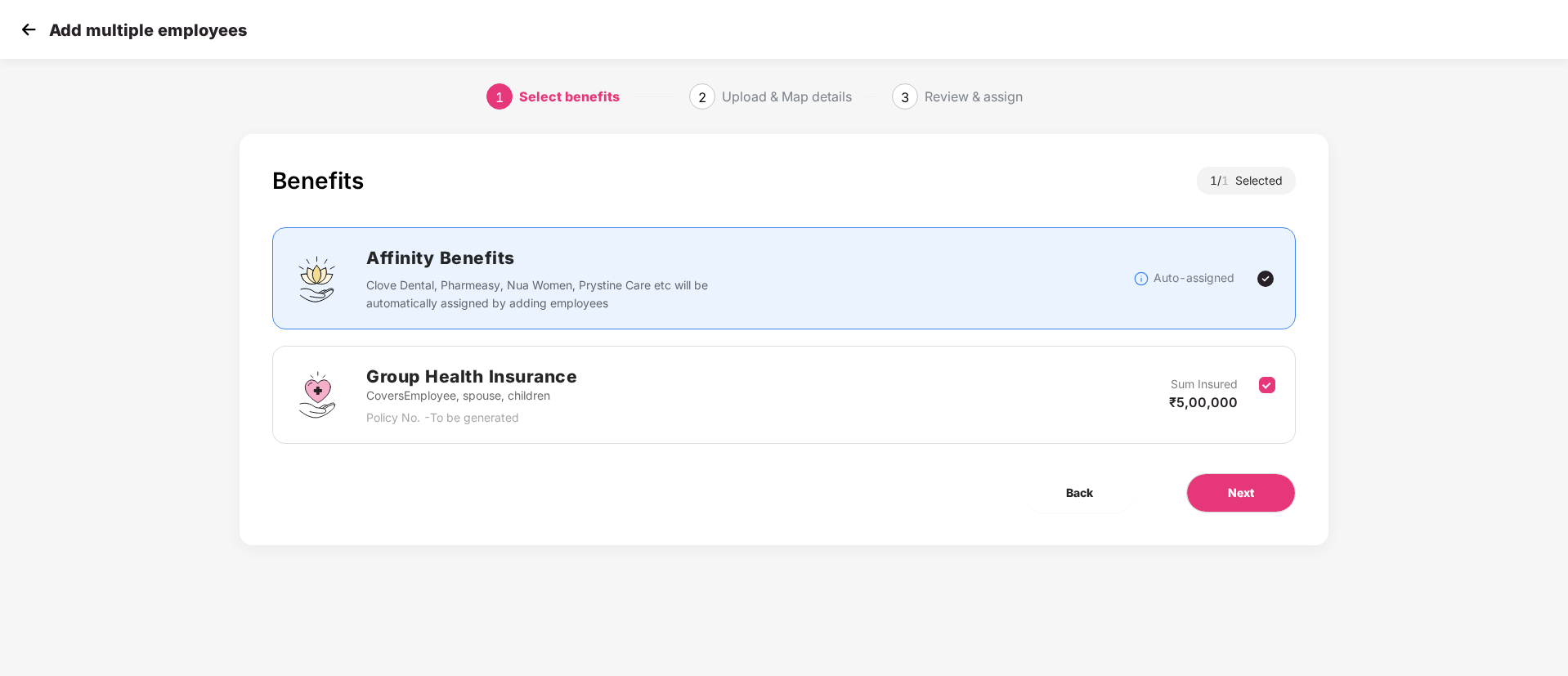
click at [1248, 513] on div "Benefits 1 / 1 Selected Affinity Benefits Clove Dental, Pharmeasy, Nua Women, P…" at bounding box center [784, 339] width 1089 height 411
click at [1247, 497] on span "Next" at bounding box center [1240, 493] width 26 height 18
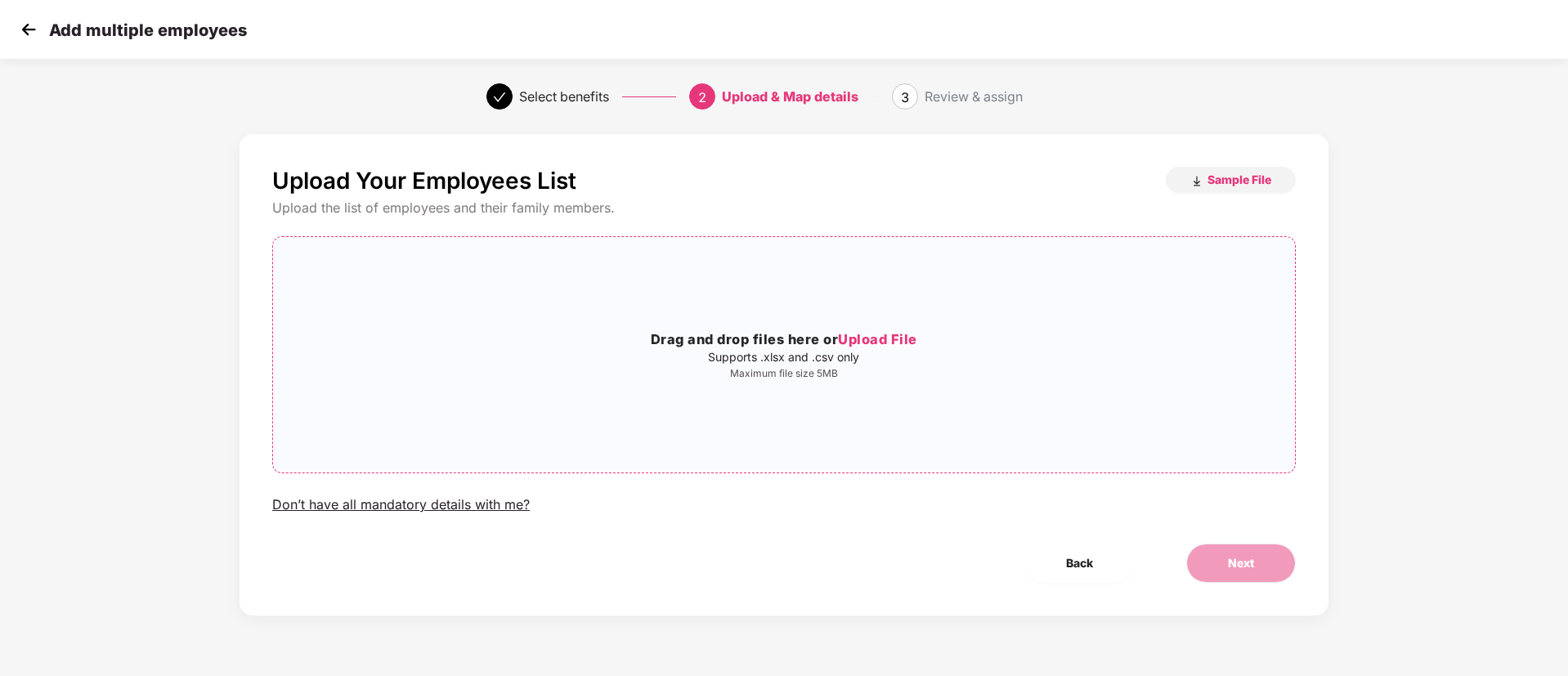
click at [824, 343] on h3 "Drag and drop files here or Upload File" at bounding box center [783, 339] width 1022 height 21
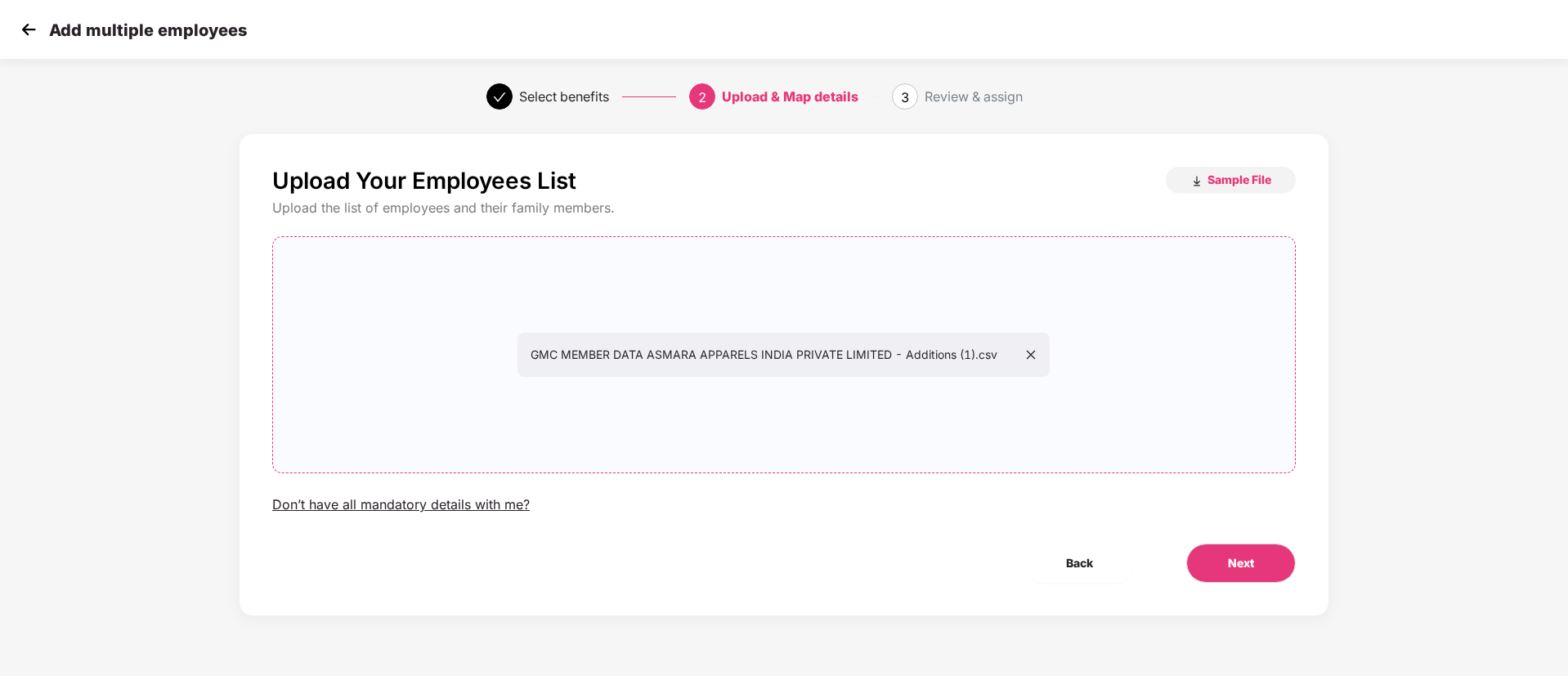
click at [1251, 587] on div "Upload Your Employees List Sample File Upload the list of employees and their f…" at bounding box center [784, 374] width 1089 height 481
click at [1219, 561] on button "Next" at bounding box center [1240, 563] width 109 height 39
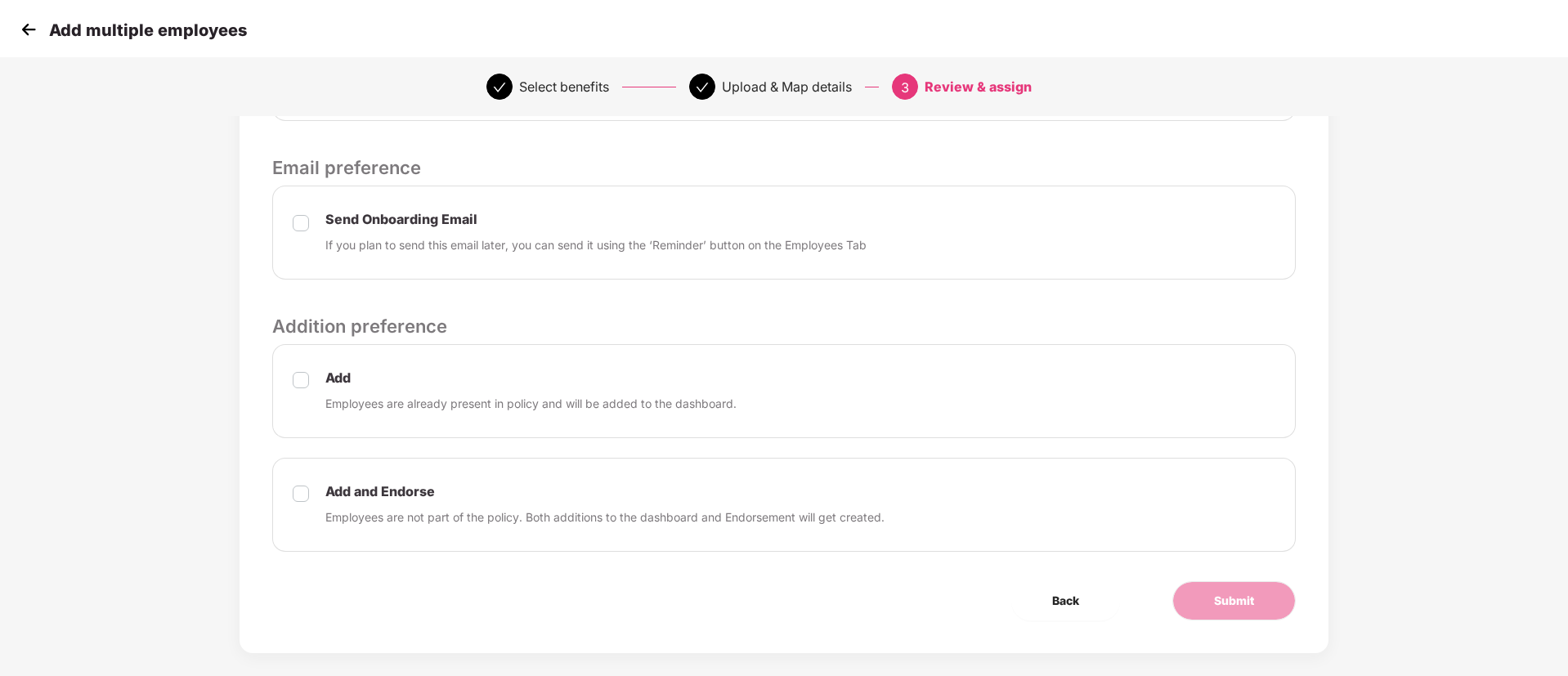
scroll to position [490, 0]
click at [1225, 586] on button "Submit" at bounding box center [1234, 599] width 123 height 39
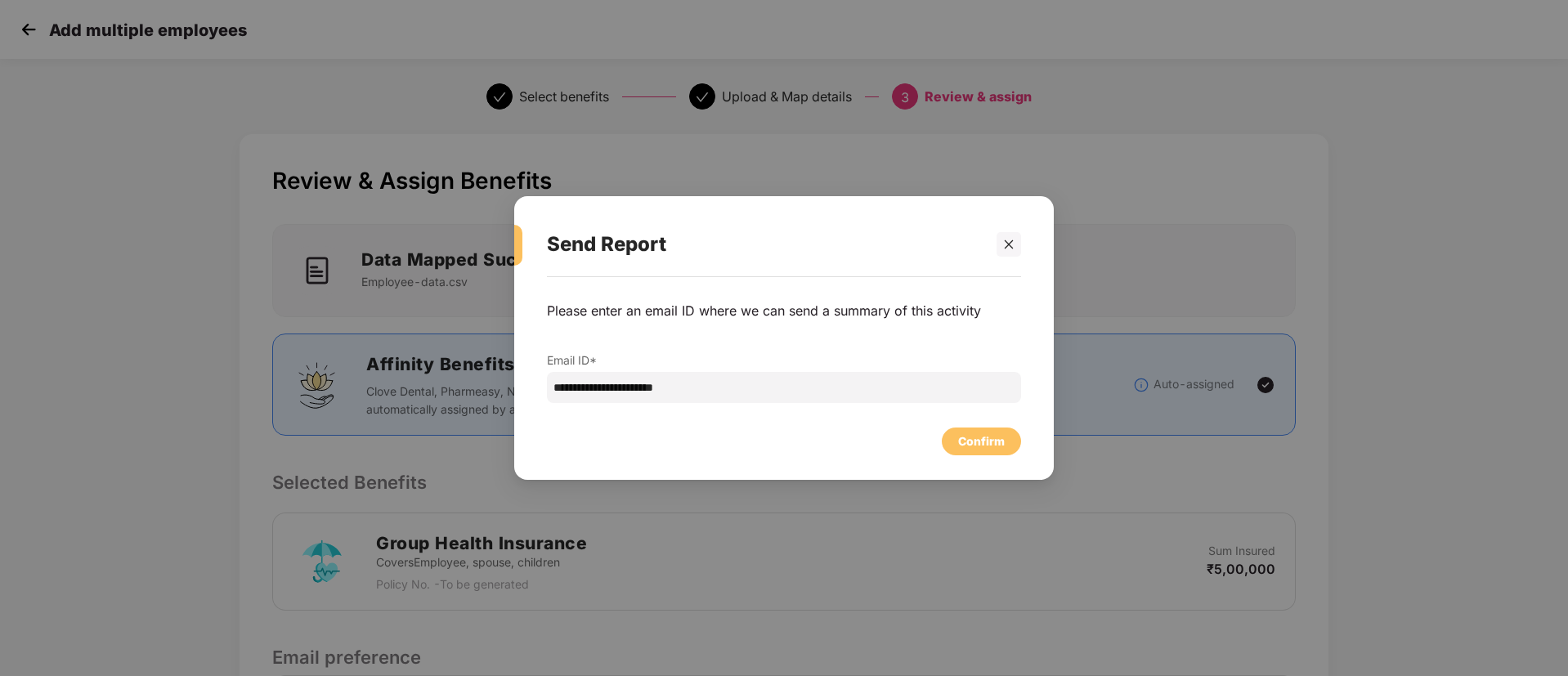
click at [988, 439] on div "Confirm" at bounding box center [982, 442] width 47 height 18
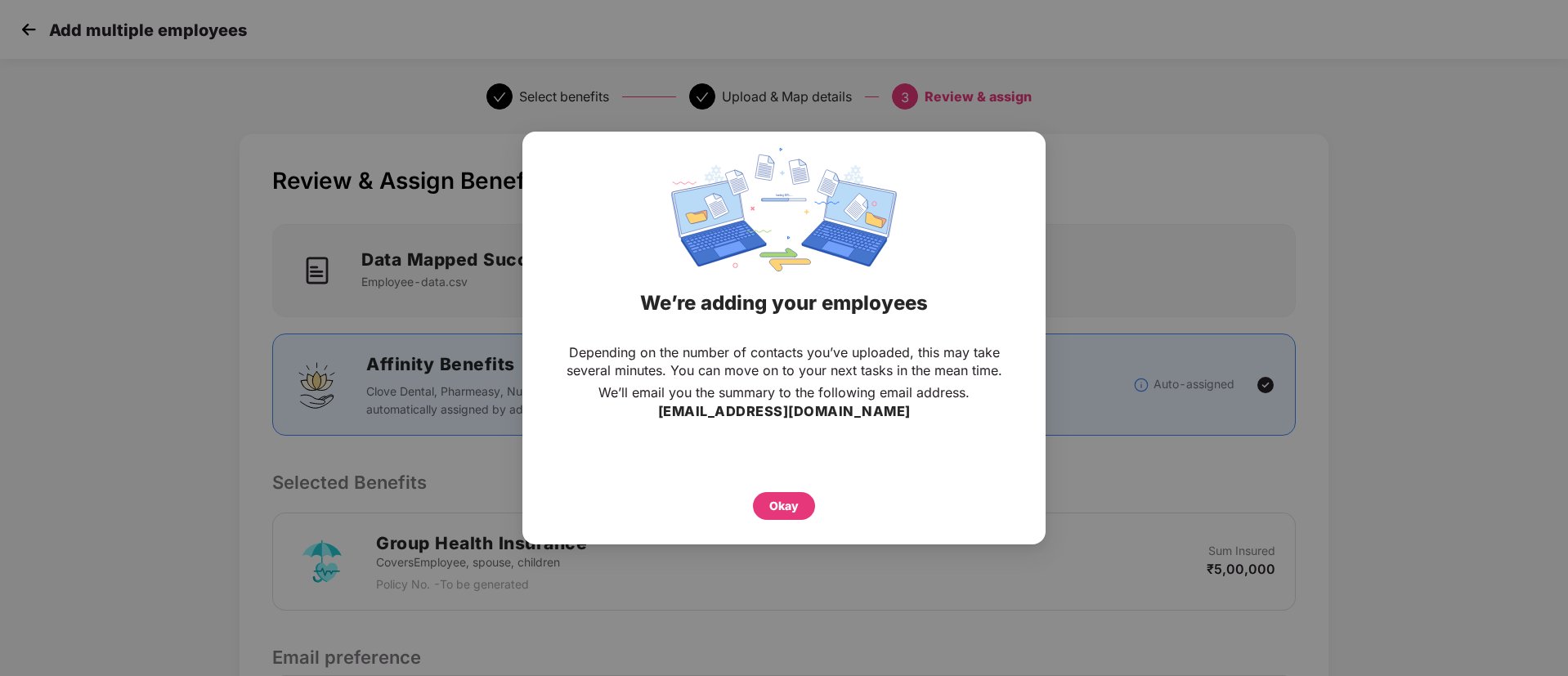
click at [800, 483] on div "Okay" at bounding box center [784, 501] width 458 height 36
drag, startPoint x: 798, startPoint y: 488, endPoint x: 797, endPoint y: 501, distance: 13.0
click at [798, 492] on div "Okay" at bounding box center [784, 501] width 458 height 36
click at [797, 503] on div "Okay" at bounding box center [784, 506] width 29 height 18
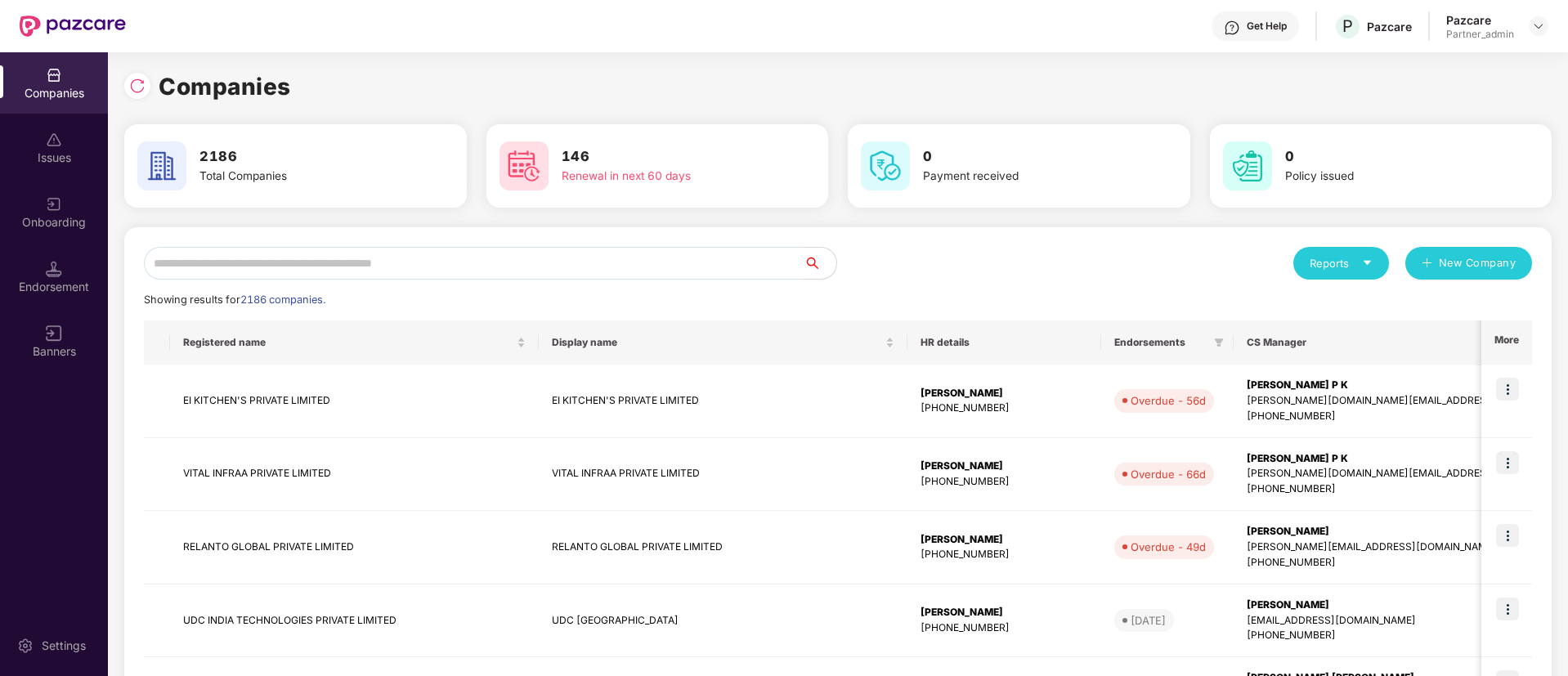
click at [379, 258] on input "text" at bounding box center [474, 263] width 660 height 33
click at [1, 218] on div "Onboarding" at bounding box center [53, 223] width 108 height 17
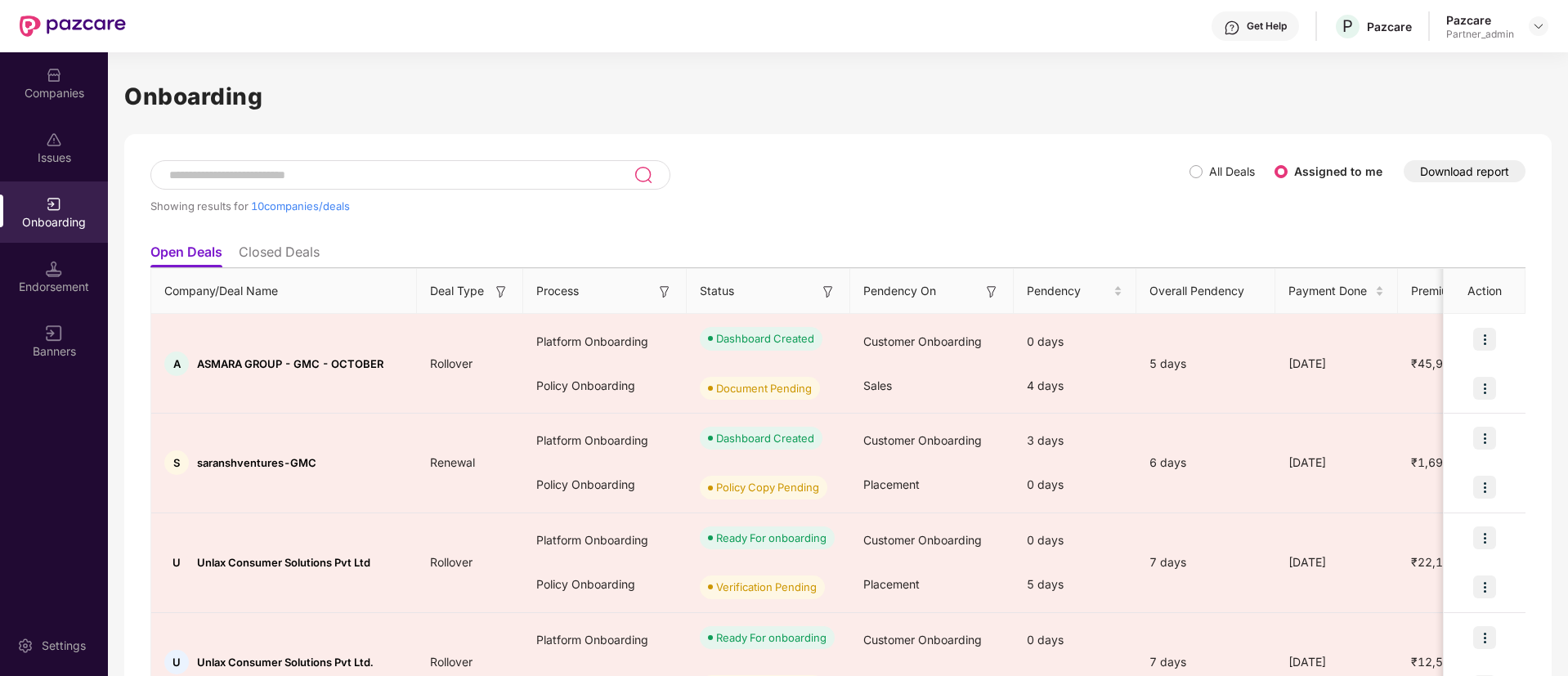
click at [827, 292] on img at bounding box center [828, 292] width 17 height 17
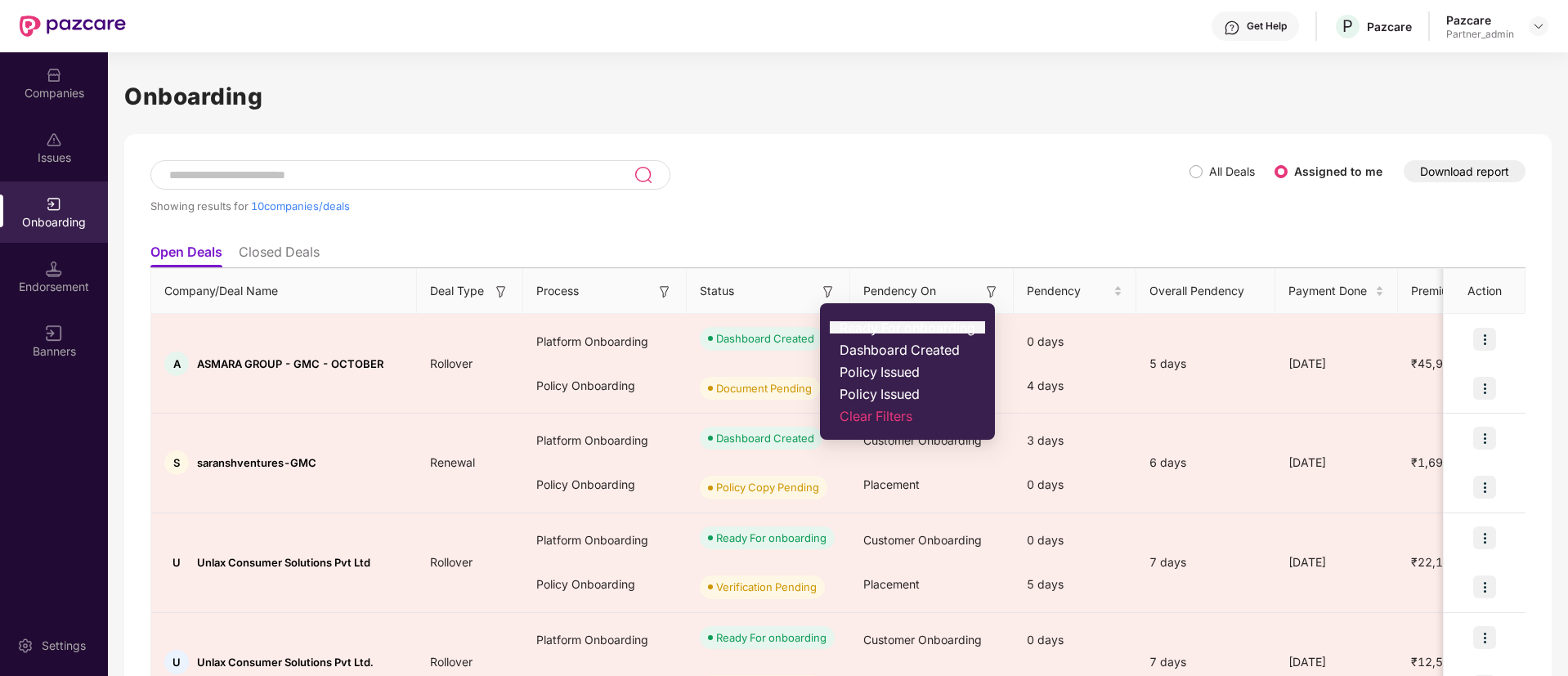
click at [854, 329] on span "Ready For onboarding" at bounding box center [907, 328] width 136 height 17
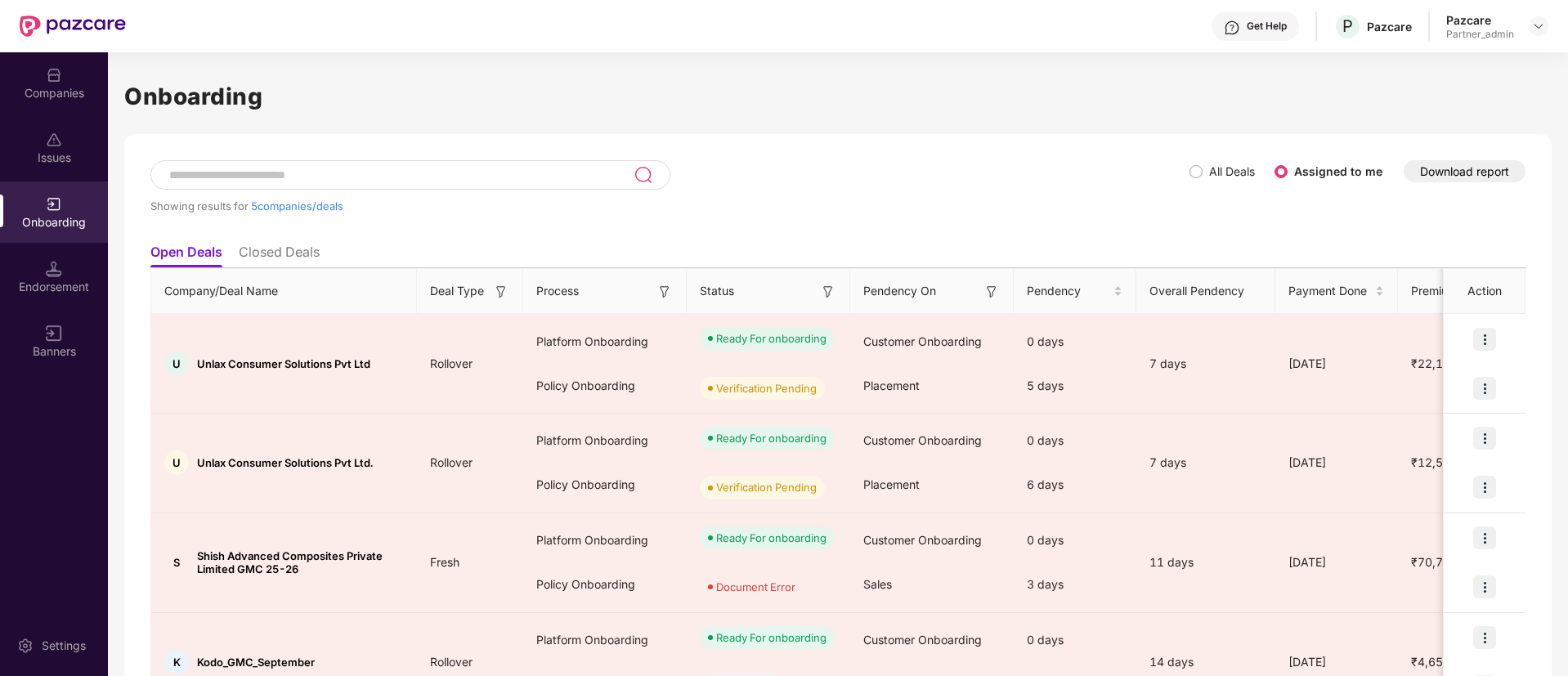
click at [658, 286] on img at bounding box center [665, 292] width 17 height 17
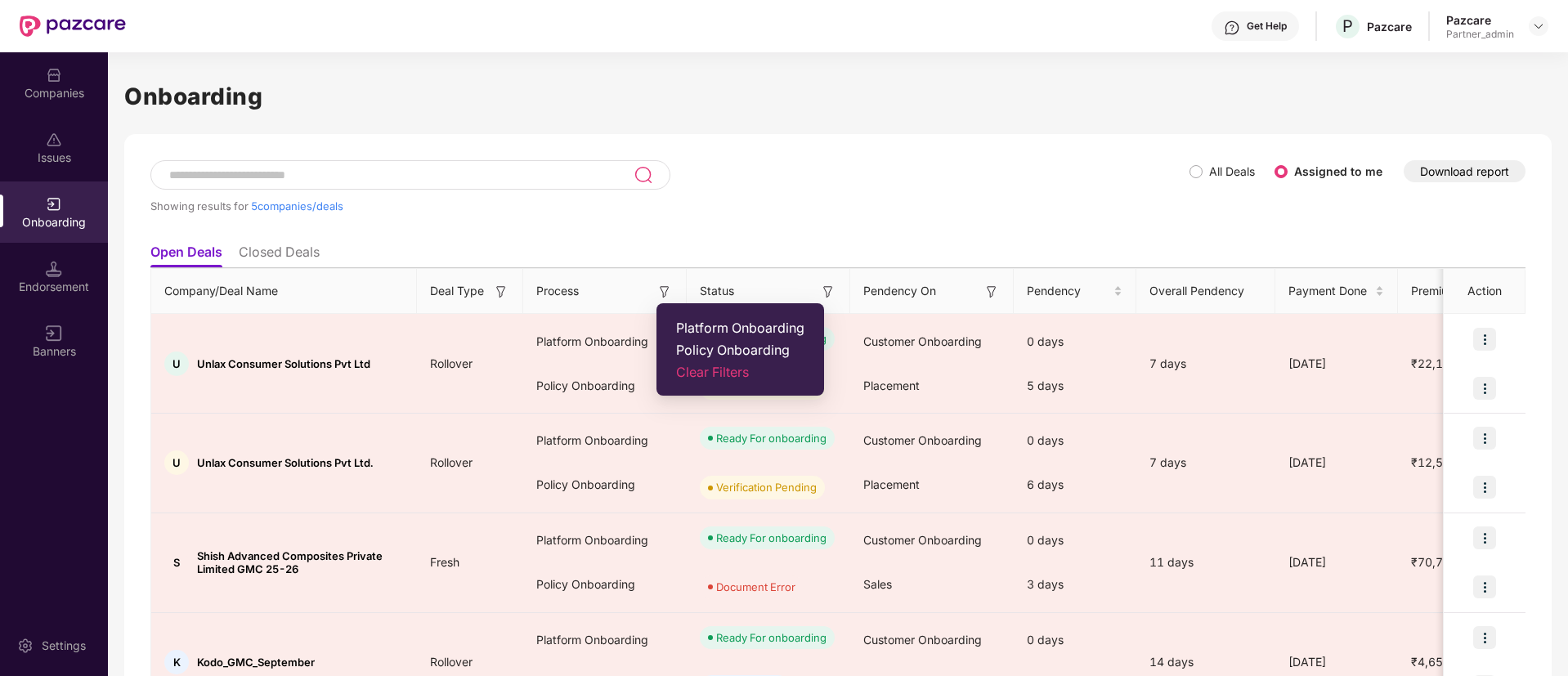
click at [732, 336] on ul "Platform Onboarding Policy Onboarding Clear Filters" at bounding box center [740, 349] width 168 height 93
click at [763, 328] on span "Platform Onboarding" at bounding box center [741, 328] width 128 height 17
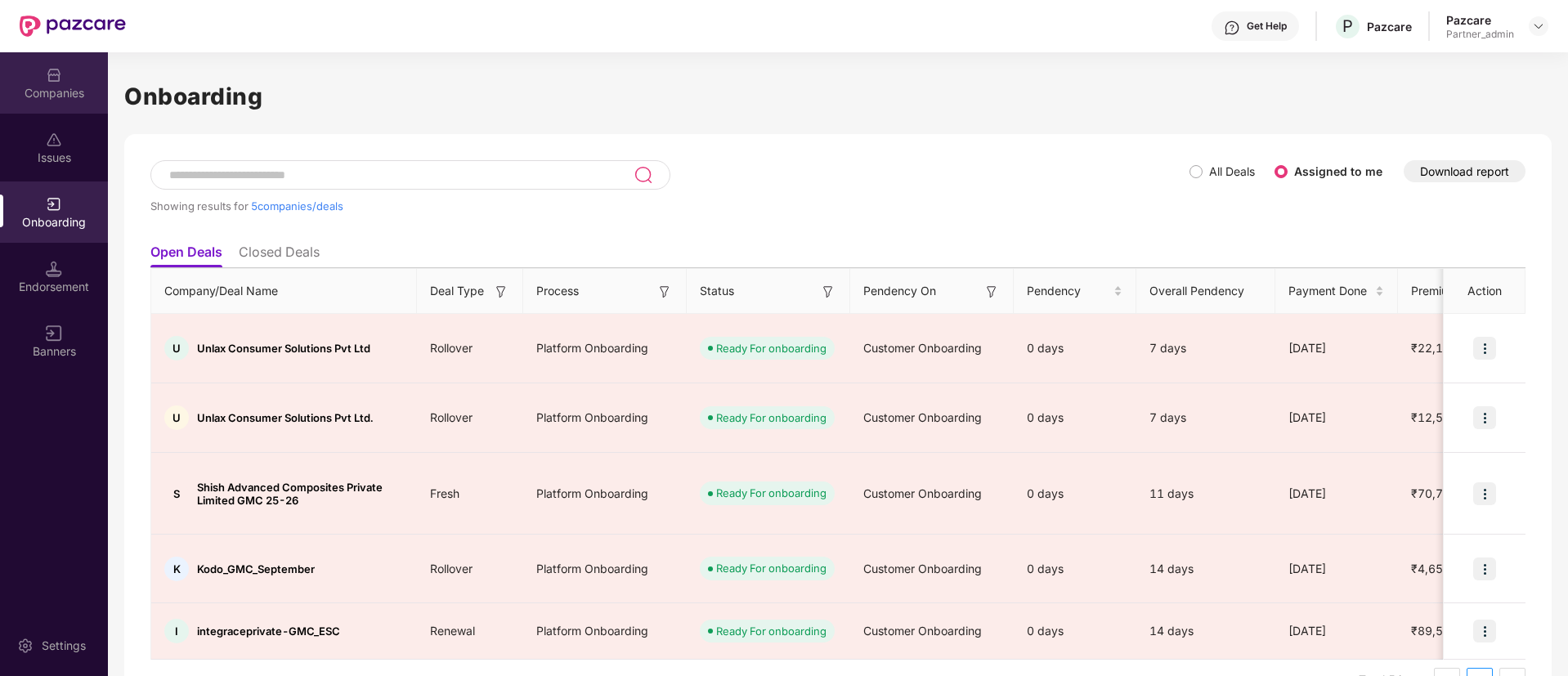
click at [73, 107] on div "Companies" at bounding box center [53, 83] width 108 height 62
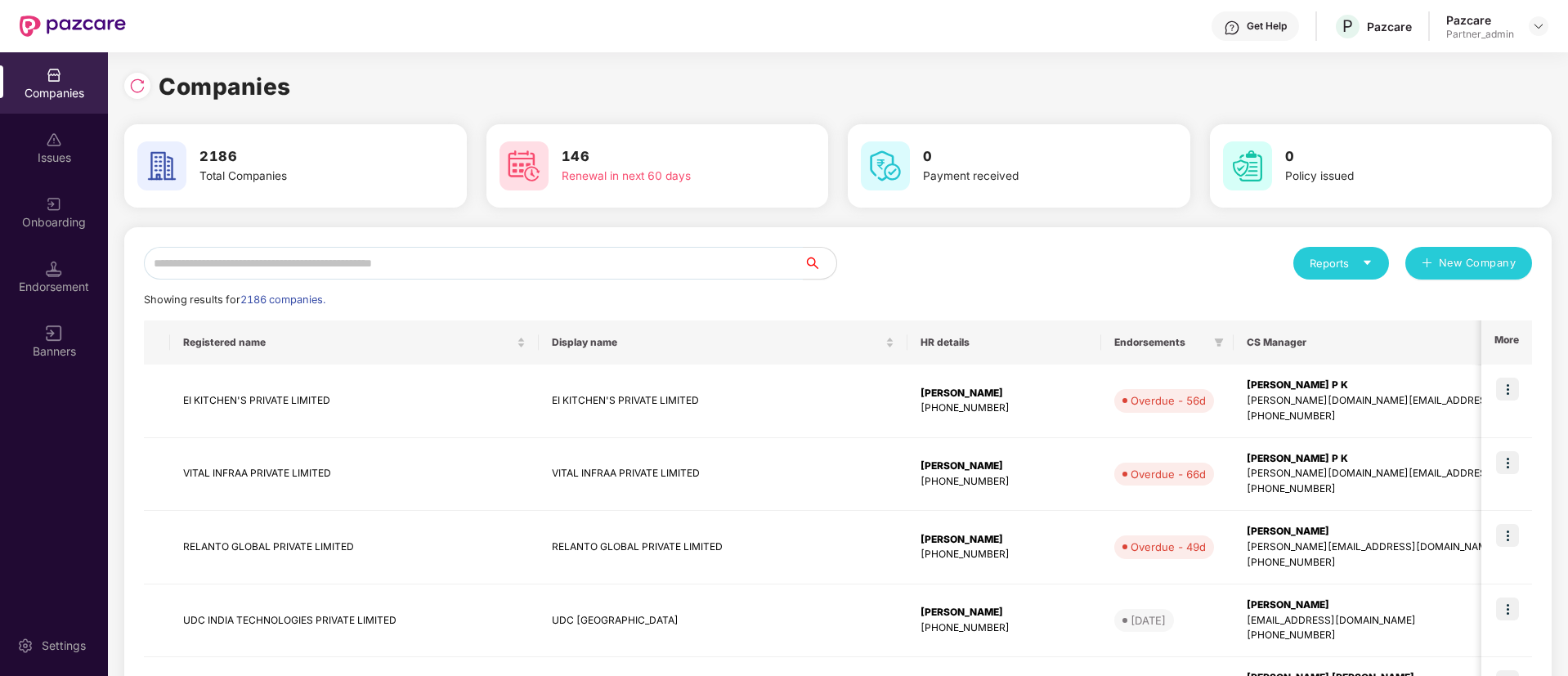
click at [215, 275] on input "text" at bounding box center [474, 263] width 660 height 33
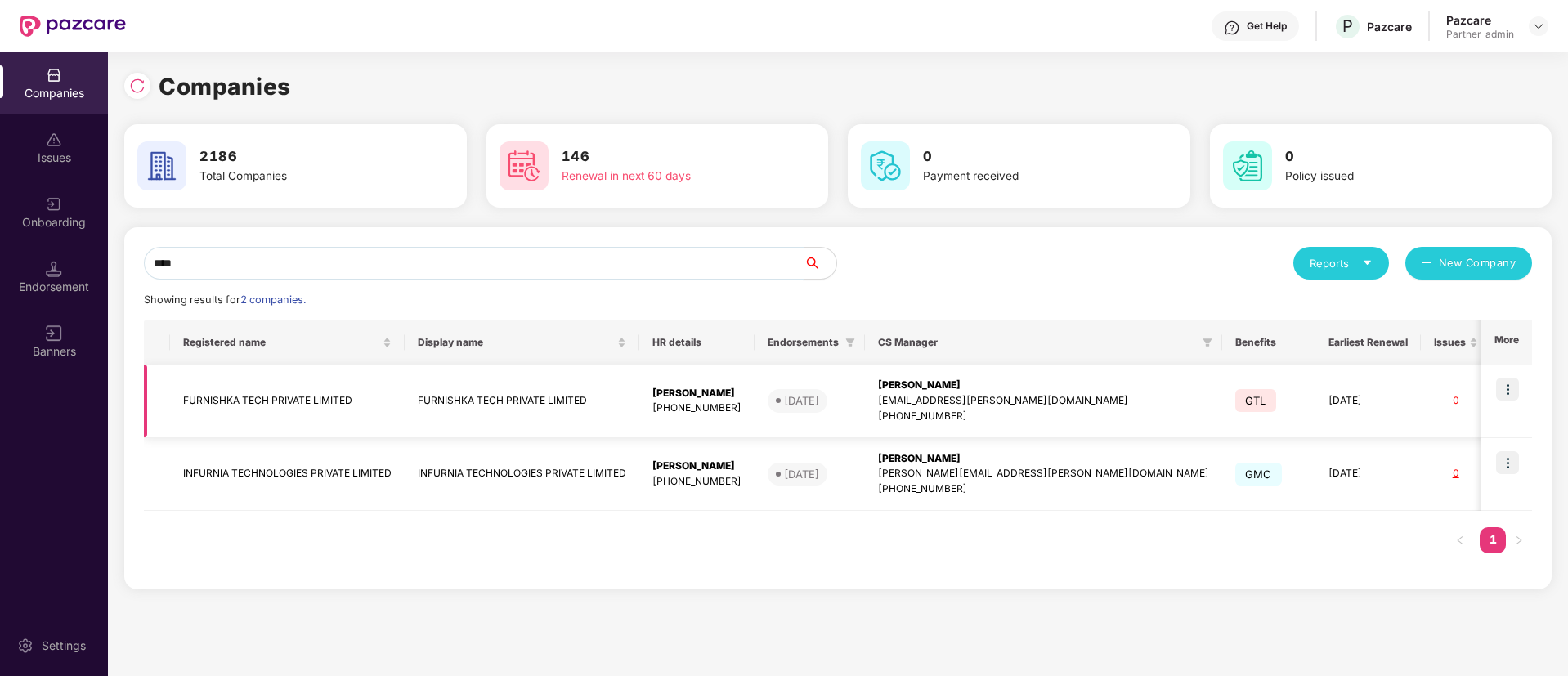
type input "****"
click at [911, 416] on td "Pallavi S Nambiar pallavi.nambiar@pazcare.com +918484953592" at bounding box center [1043, 401] width 357 height 73
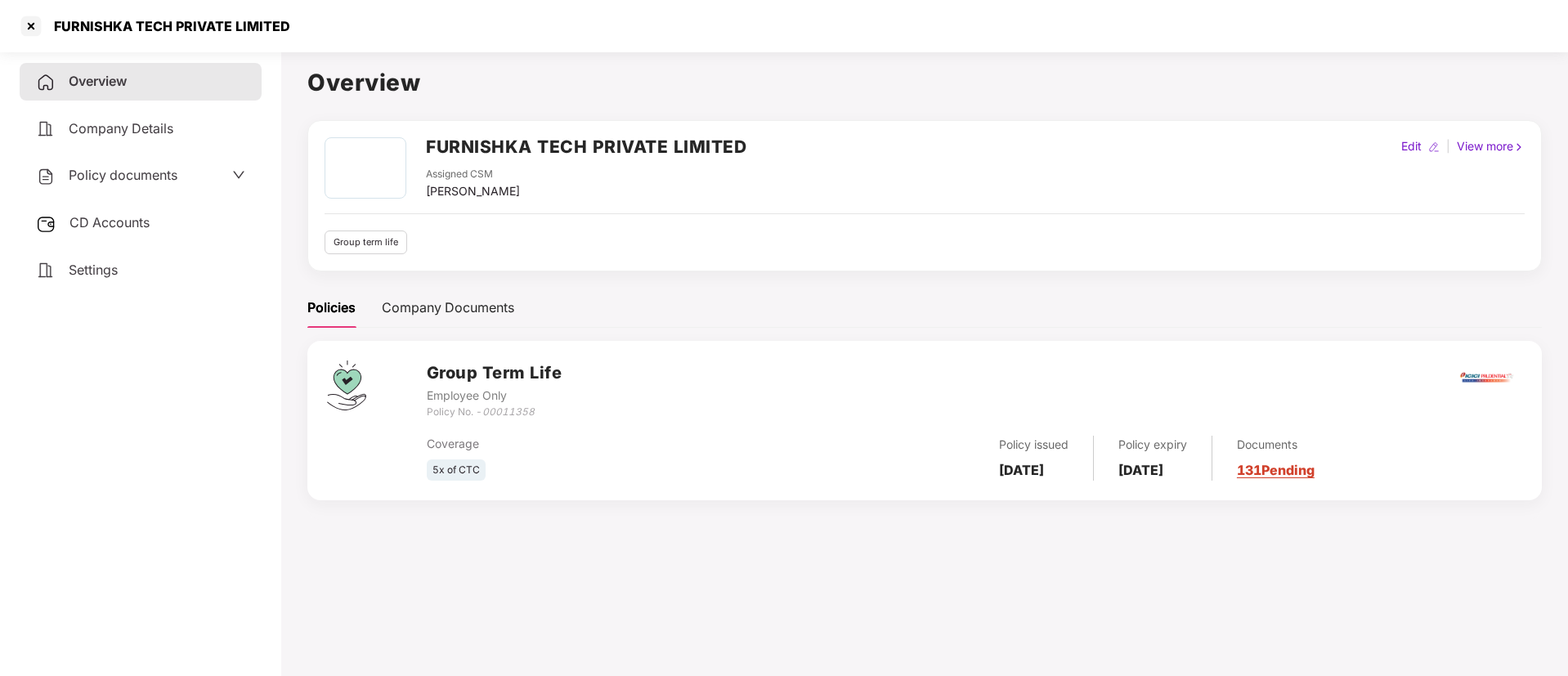
click at [542, 136] on h2 "FURNISHKA TECH PRIVATE LIMITED" at bounding box center [586, 147] width 320 height 27
copy h2 "FURNISHKA TECH PRIVATE LIMITED"
click at [33, 22] on div at bounding box center [31, 26] width 26 height 26
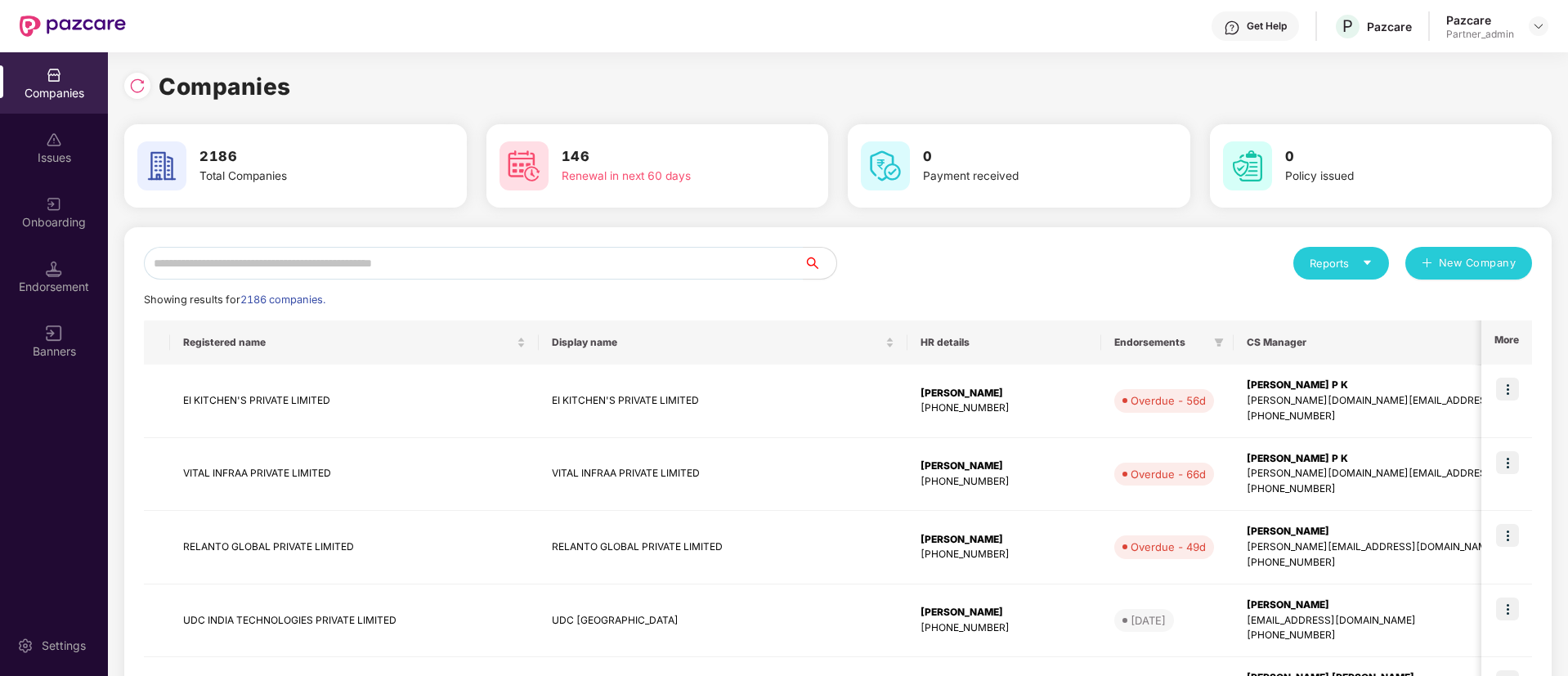
click at [63, 215] on div "Onboarding" at bounding box center [53, 223] width 108 height 17
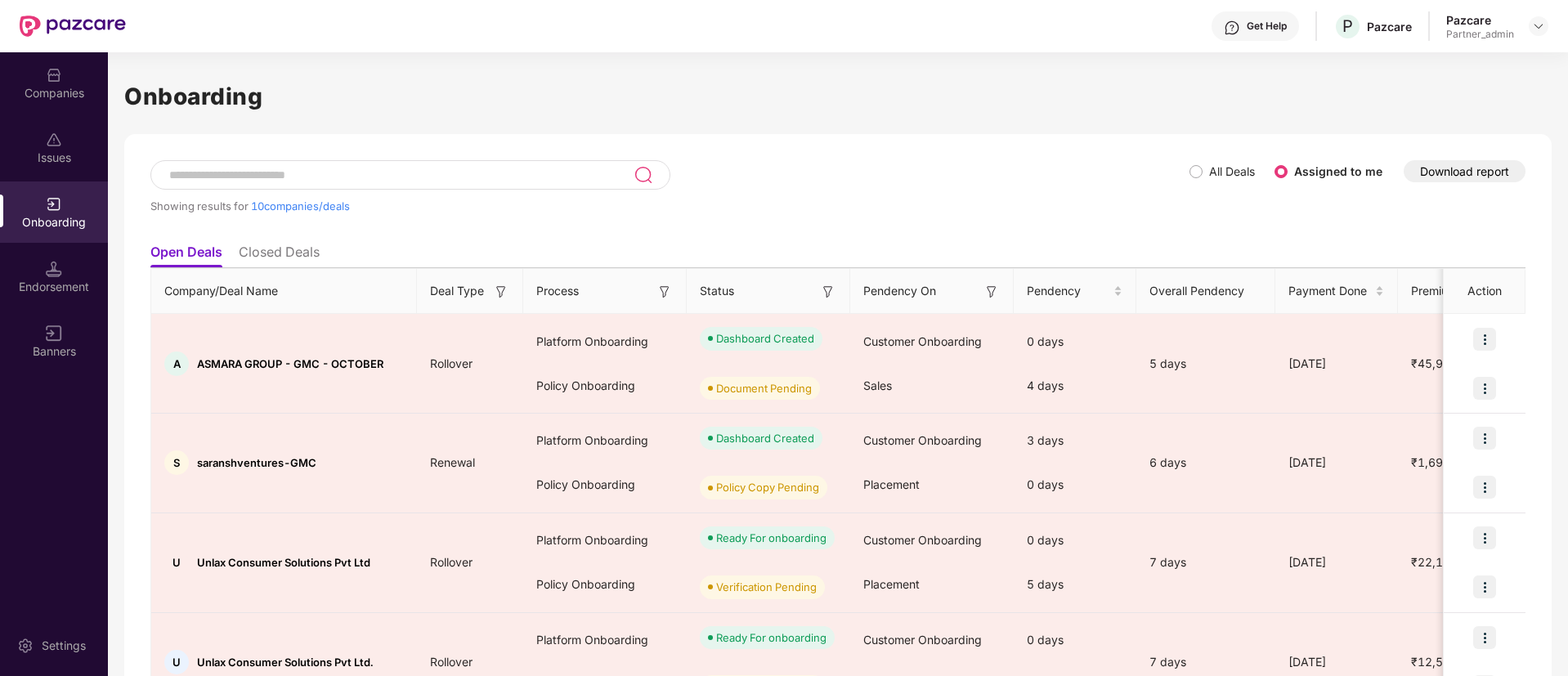
click at [259, 171] on input at bounding box center [400, 175] width 466 height 14
paste input "**********"
click at [1209, 161] on div "All Deals Assigned to me" at bounding box center [1292, 171] width 206 height 26
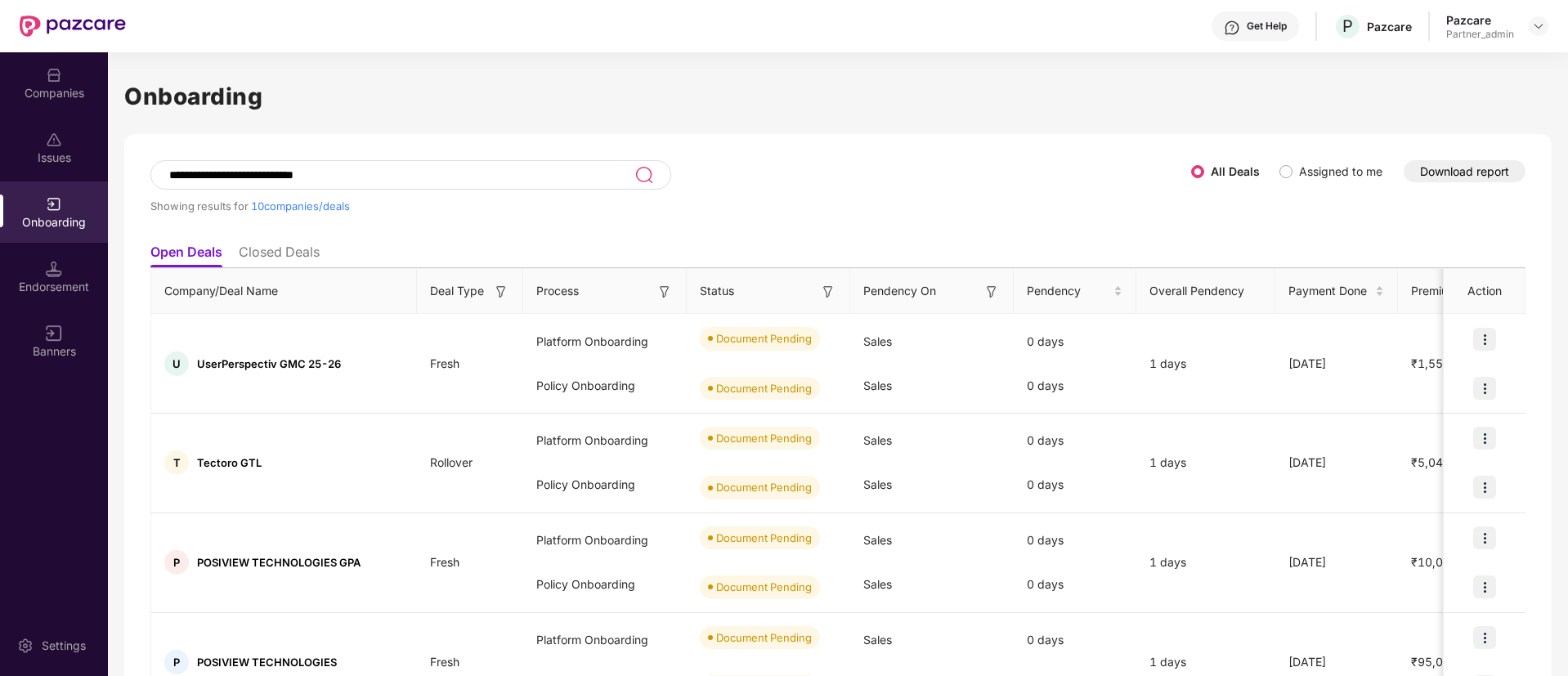
click at [374, 179] on input "**********" at bounding box center [401, 175] width 467 height 14
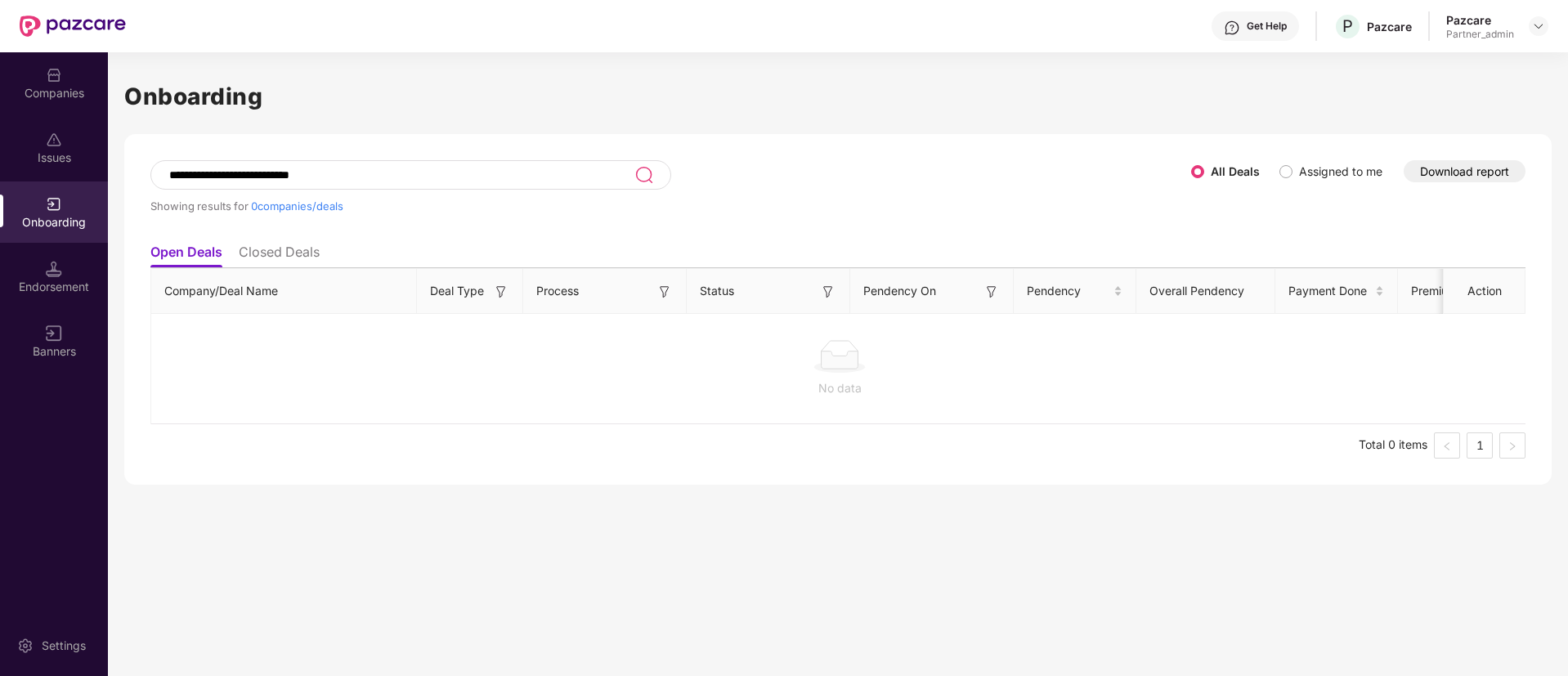
type input "**********"
click at [308, 279] on th "Company/Deal Name" at bounding box center [284, 292] width 266 height 45
click at [293, 258] on li "Closed Deals" at bounding box center [279, 255] width 81 height 23
